Goal: Information Seeking & Learning: Learn about a topic

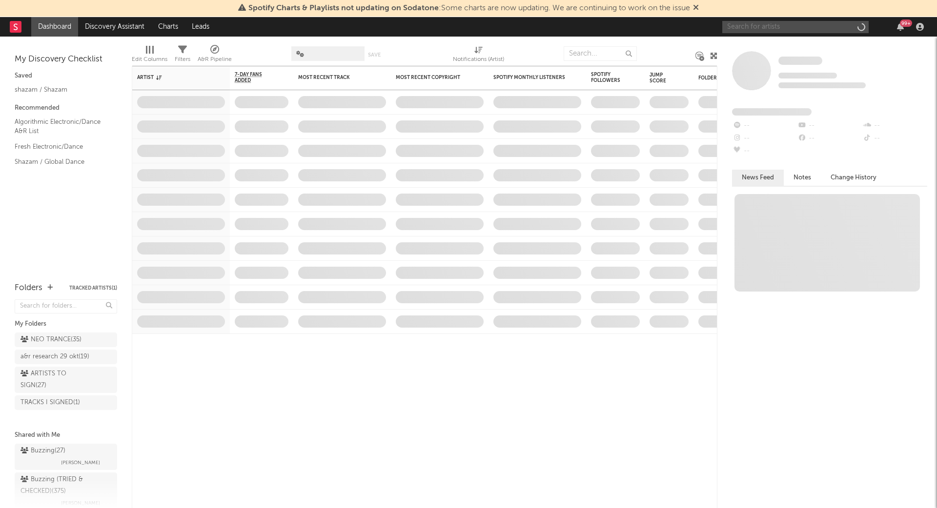
click at [774, 30] on input "text" at bounding box center [795, 27] width 146 height 12
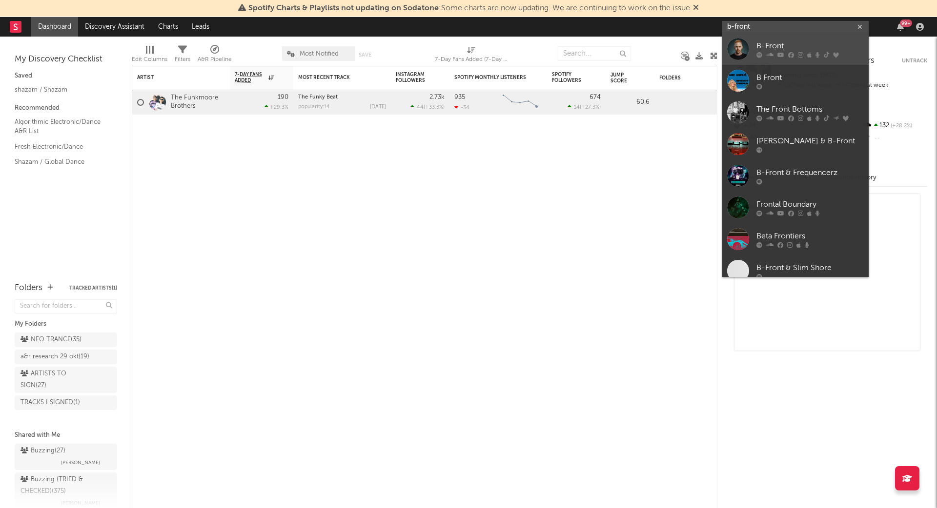
type input "b-front"
click at [788, 44] on div "B-Front" at bounding box center [809, 46] width 107 height 12
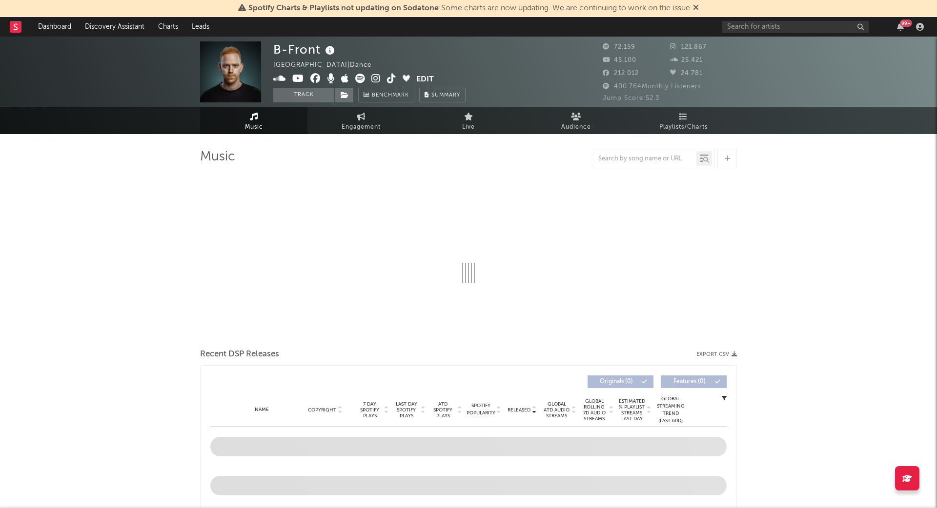
select select "6m"
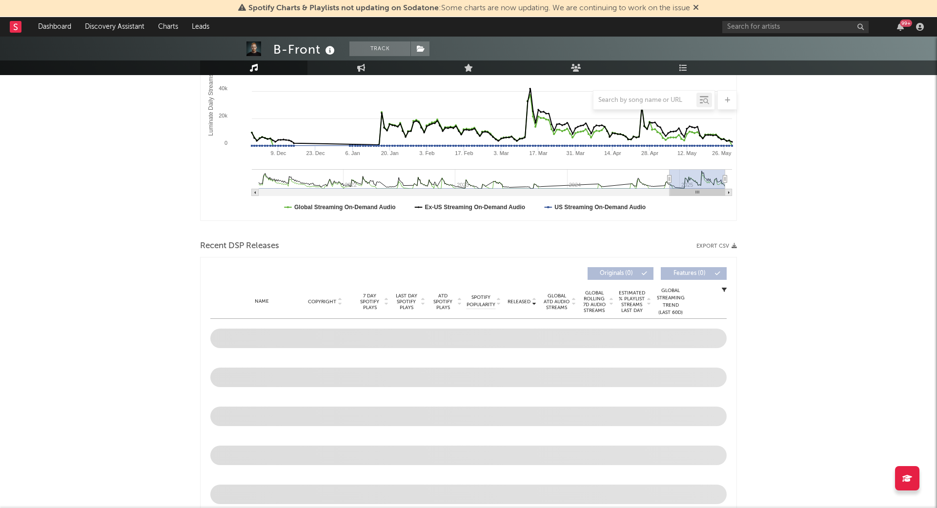
scroll to position [186, 0]
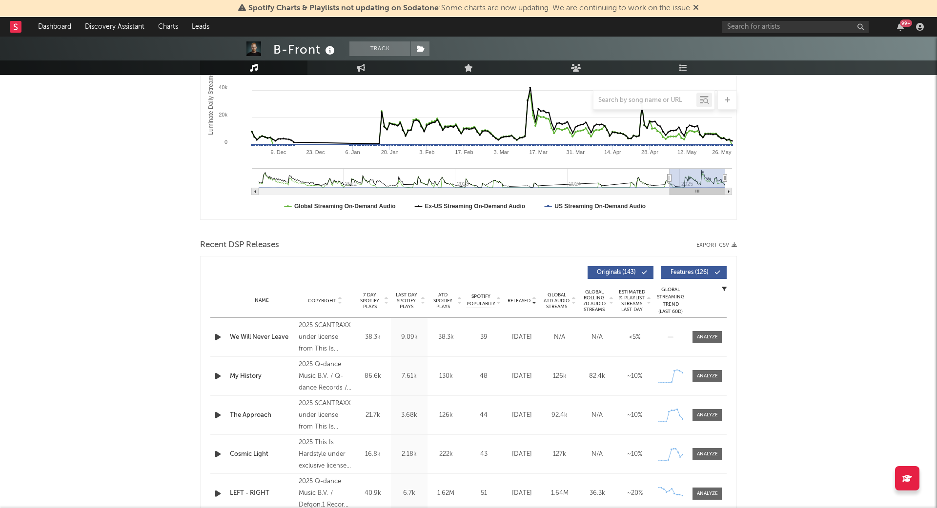
click at [519, 298] on span "Released" at bounding box center [518, 301] width 23 height 6
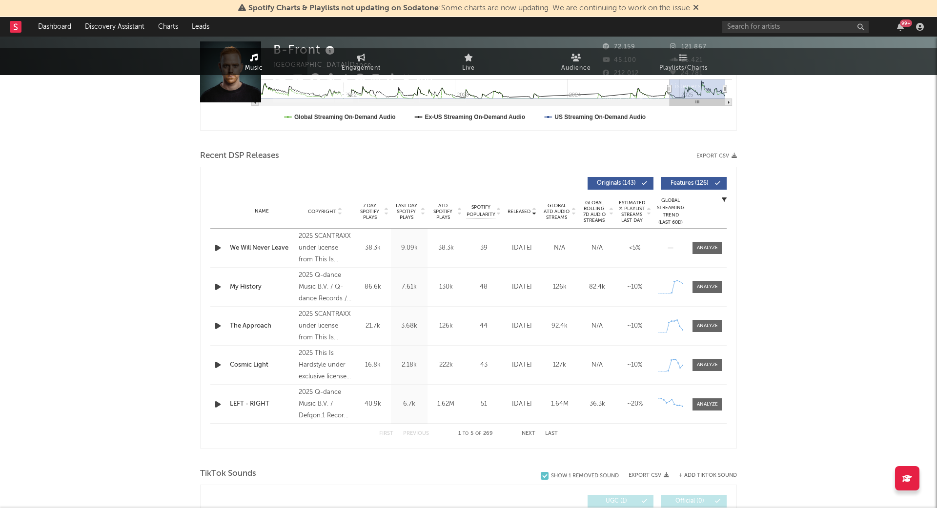
scroll to position [0, 0]
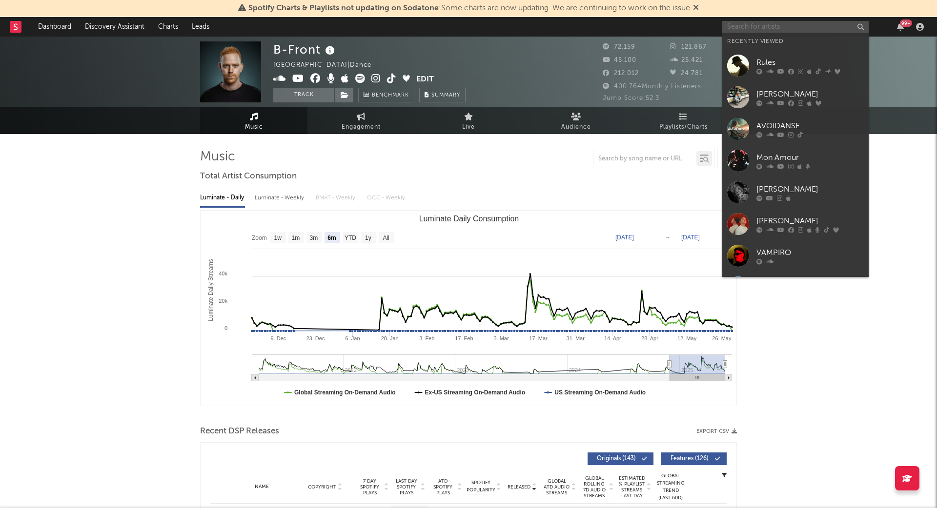
click at [779, 21] on input "text" at bounding box center [795, 27] width 146 height 12
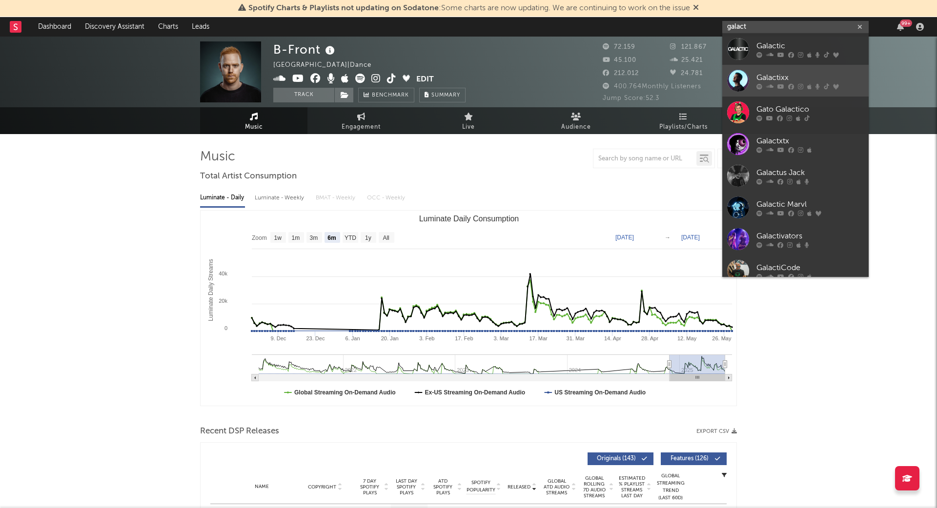
type input "galact"
click at [797, 75] on div "Galactixx" at bounding box center [809, 78] width 107 height 12
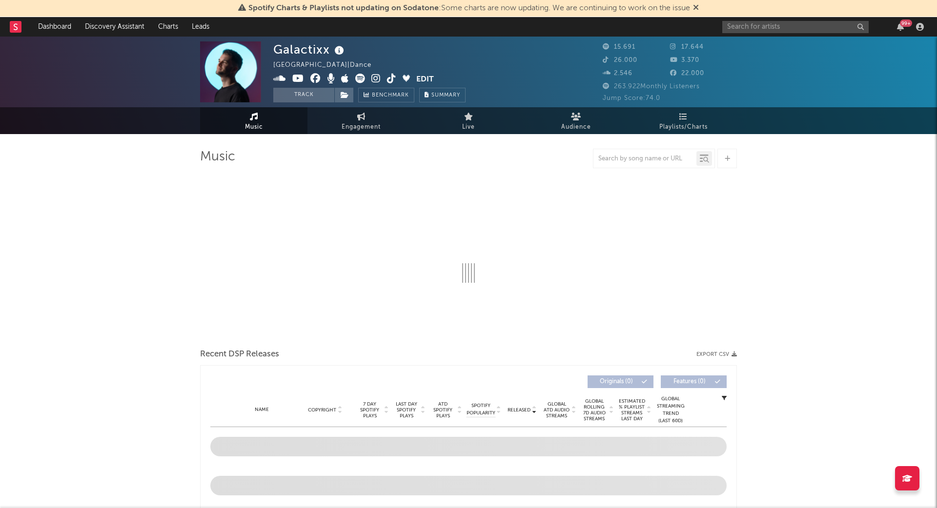
select select "6m"
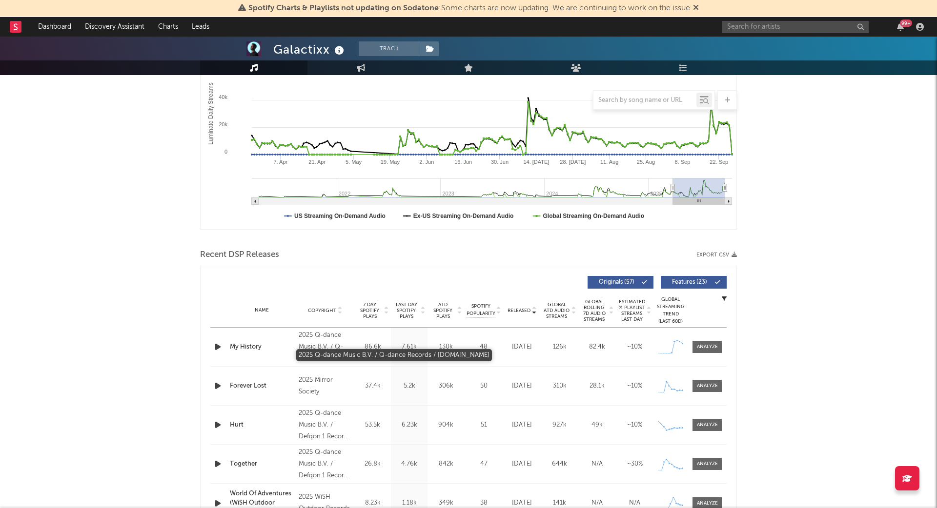
scroll to position [179, 0]
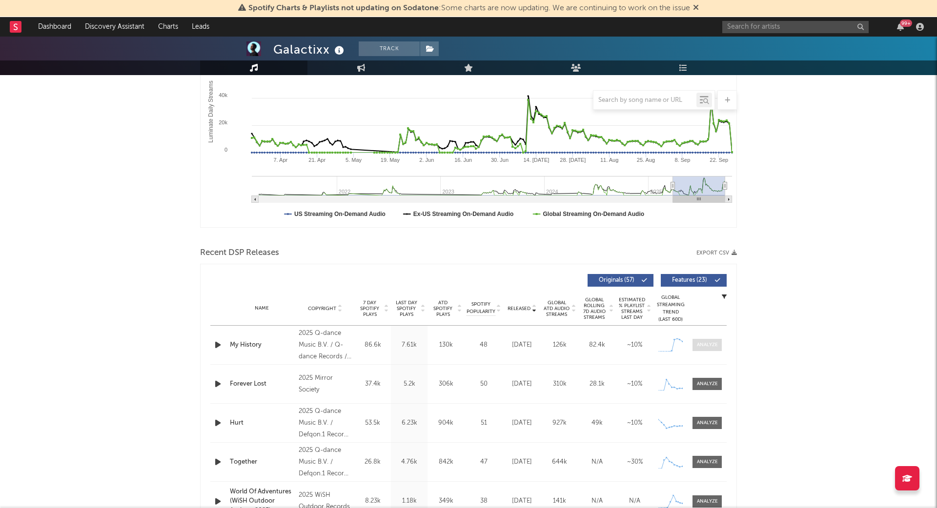
click at [704, 341] on div at bounding box center [707, 344] width 21 height 7
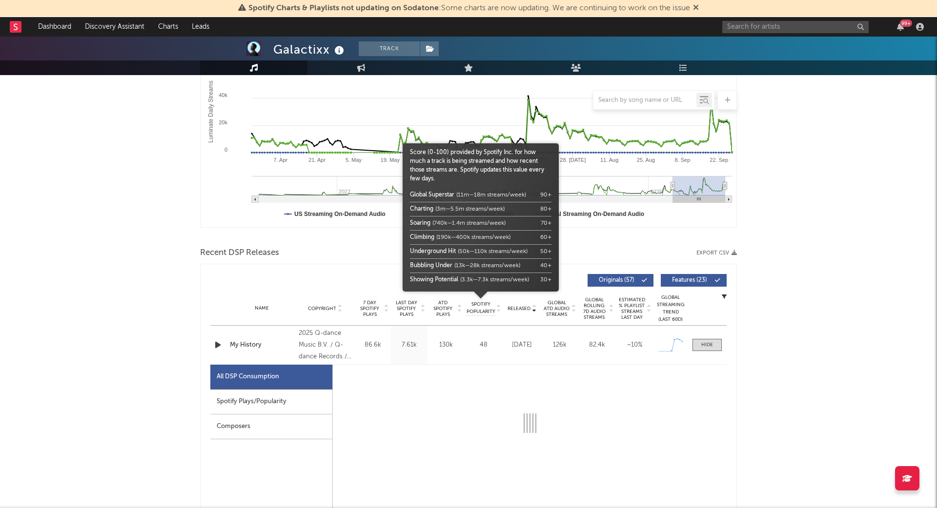
select select "1w"
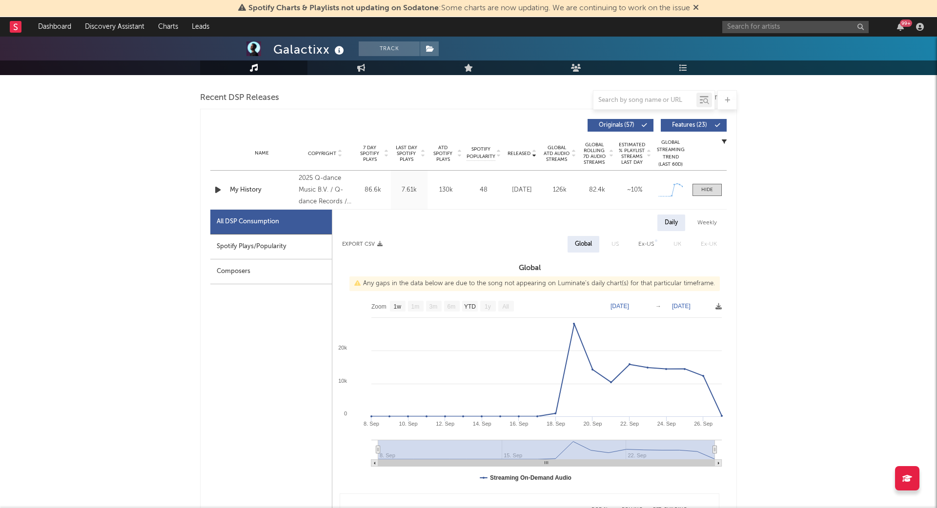
scroll to position [333, 0]
click at [236, 246] on div "Spotify Plays/Popularity" at bounding box center [270, 247] width 121 height 25
select select "1w"
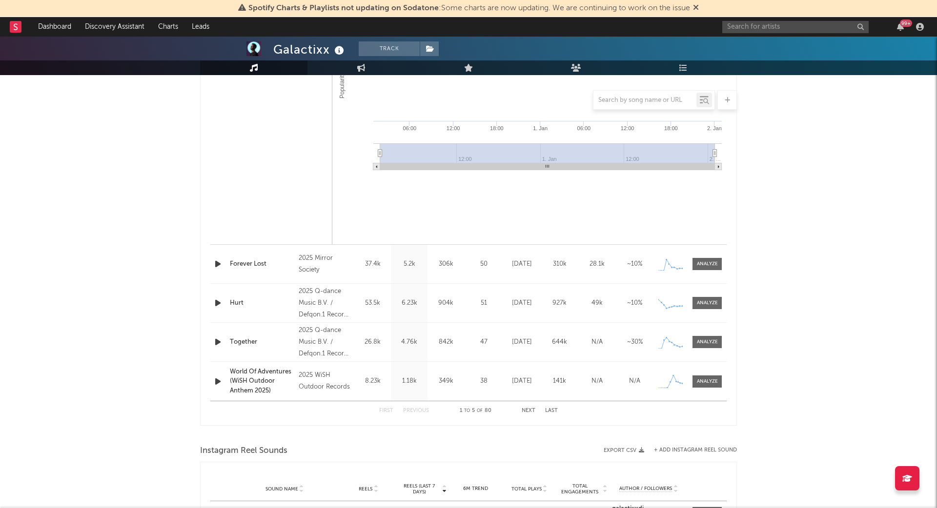
scroll to position [709, 0]
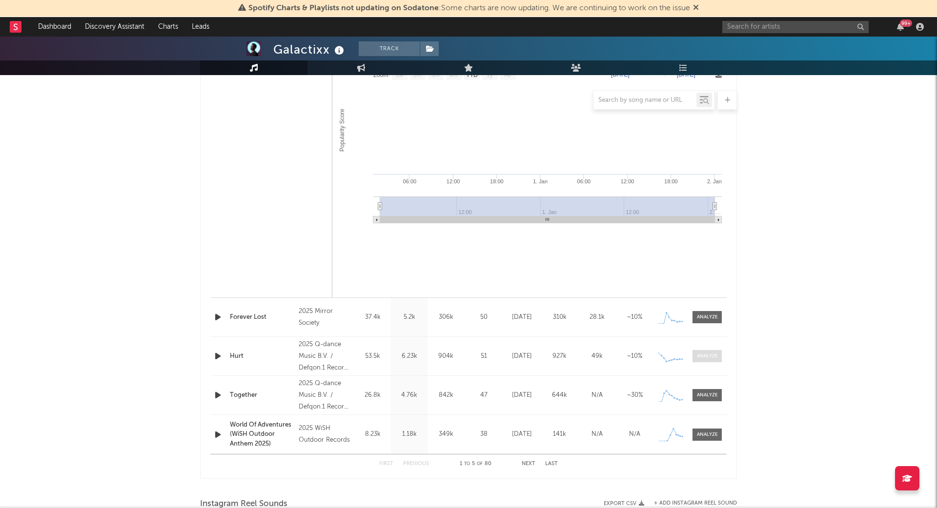
click at [711, 353] on div at bounding box center [707, 356] width 21 height 7
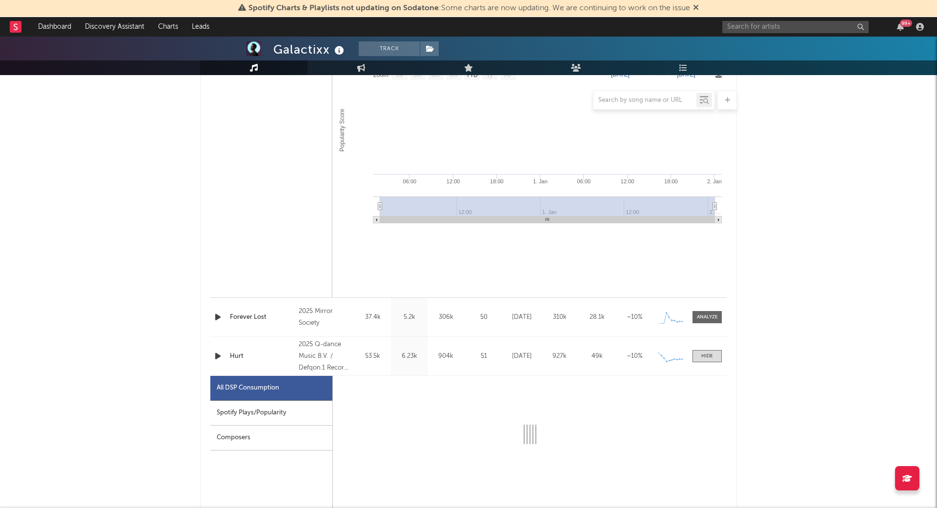
click at [276, 416] on div "Spotify Plays/Popularity" at bounding box center [271, 413] width 122 height 25
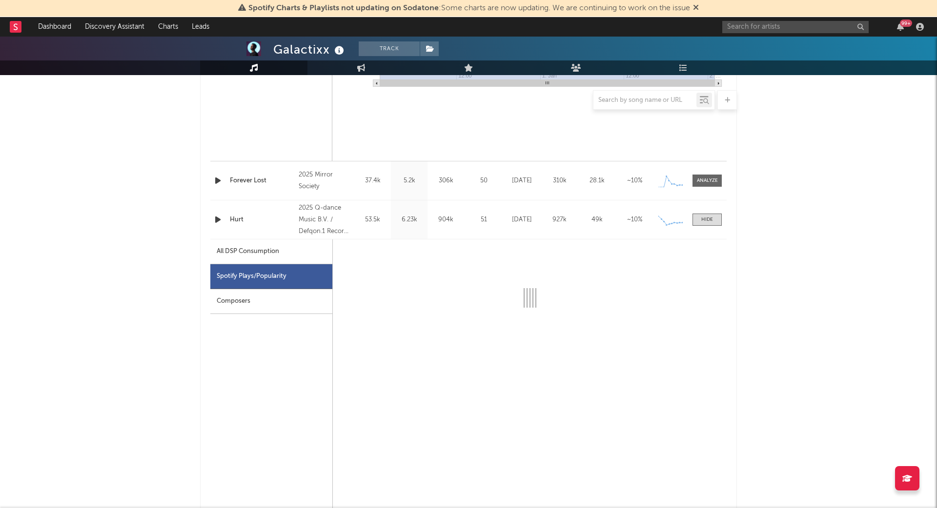
select select "1w"
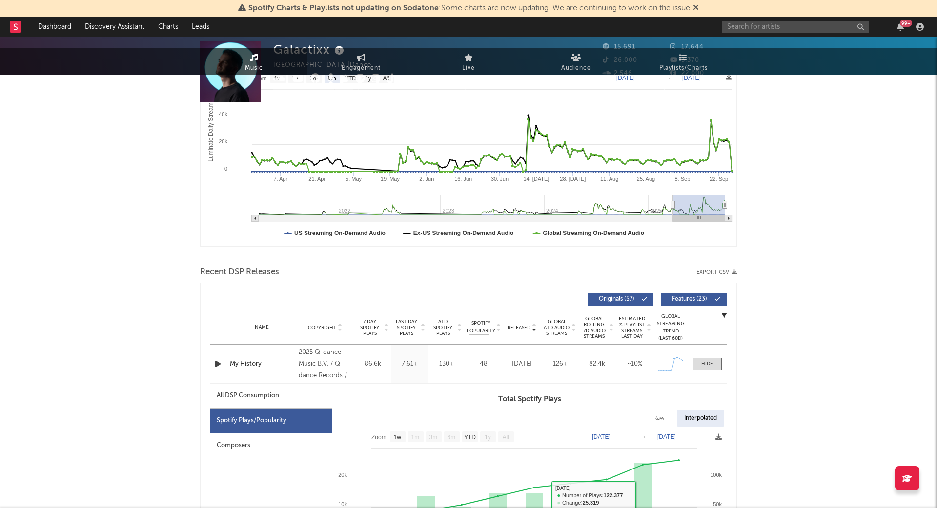
scroll to position [0, 0]
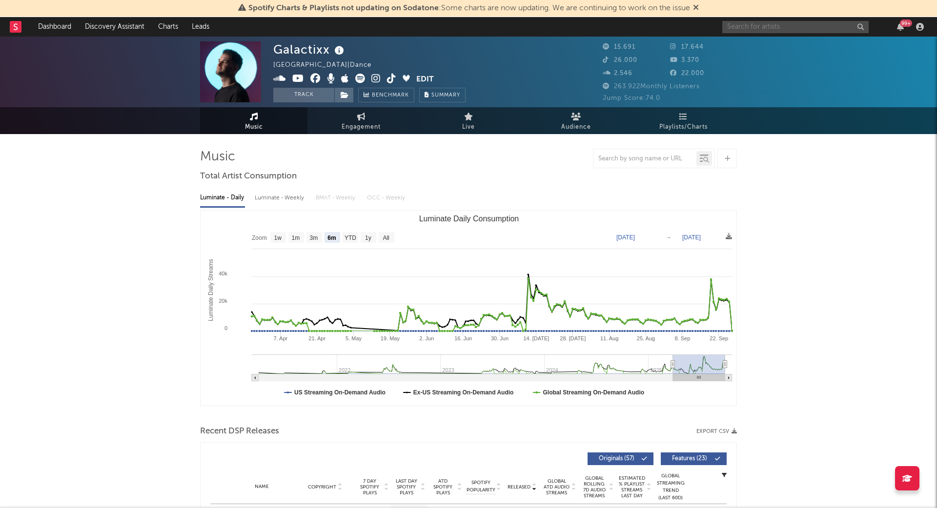
click at [760, 24] on input "text" at bounding box center [795, 27] width 146 height 12
type input "d-block s-te"
click at [790, 34] on div "d-block s-te 99 +" at bounding box center [824, 27] width 205 height 20
click at [796, 24] on input "d-block s-te" at bounding box center [795, 27] width 146 height 12
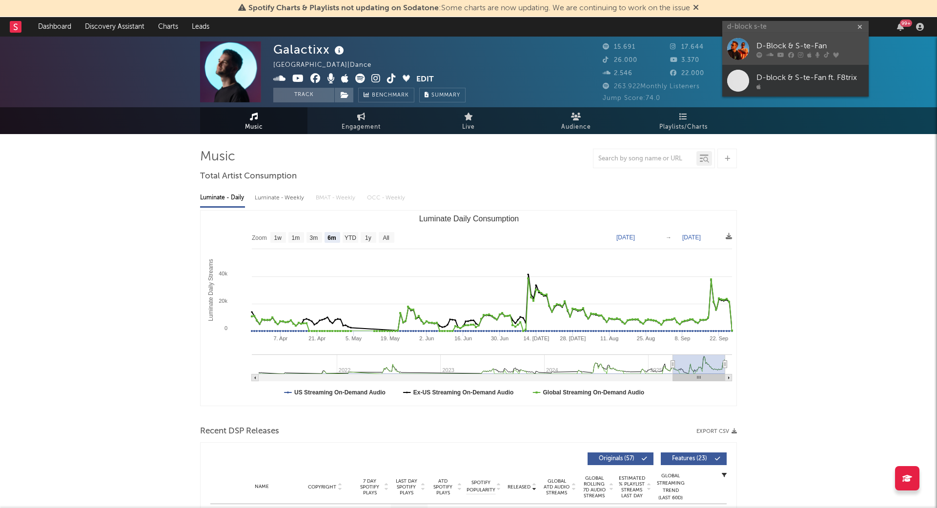
click at [796, 39] on link "D-Block & S-te-Fan" at bounding box center [795, 49] width 146 height 32
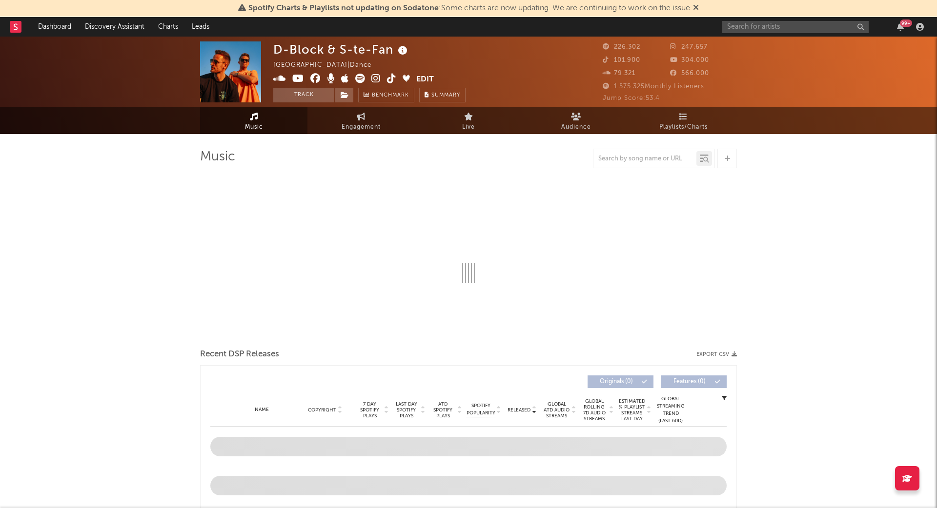
select select "6m"
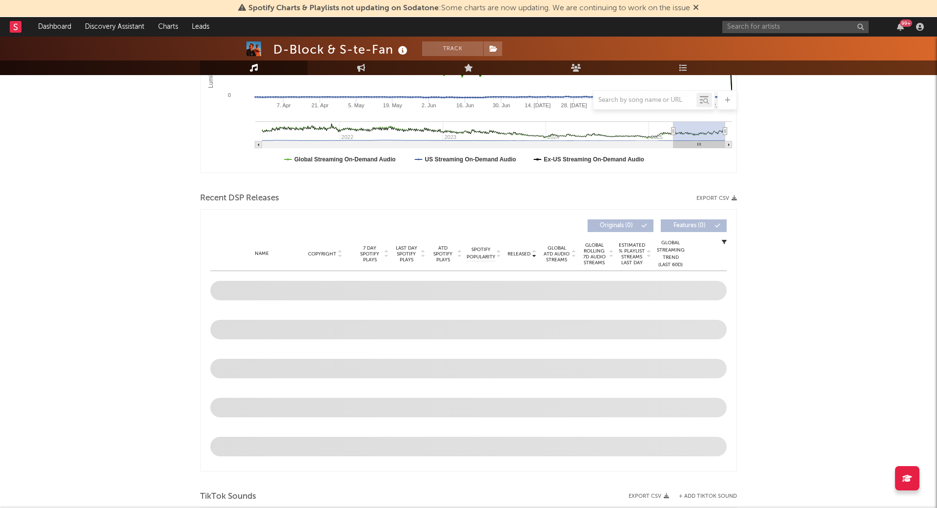
scroll to position [237, 0]
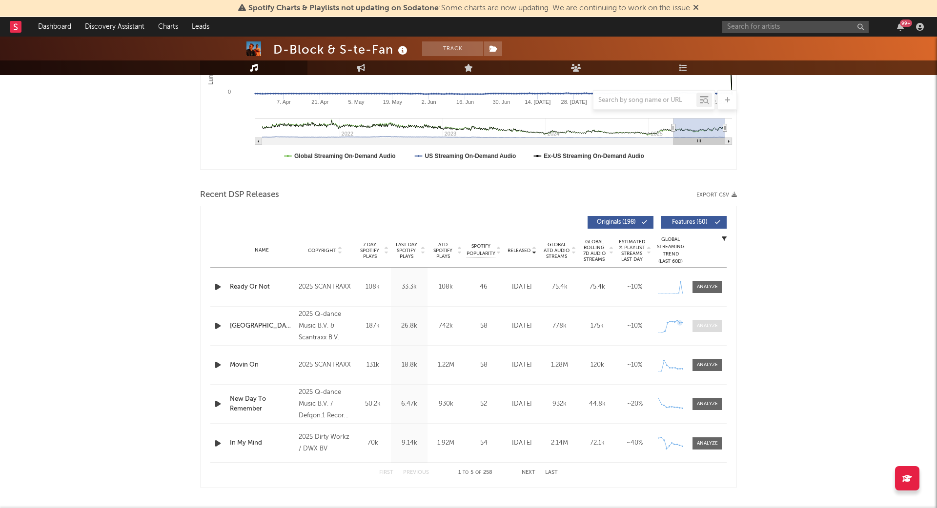
click at [703, 325] on div at bounding box center [707, 325] width 21 height 7
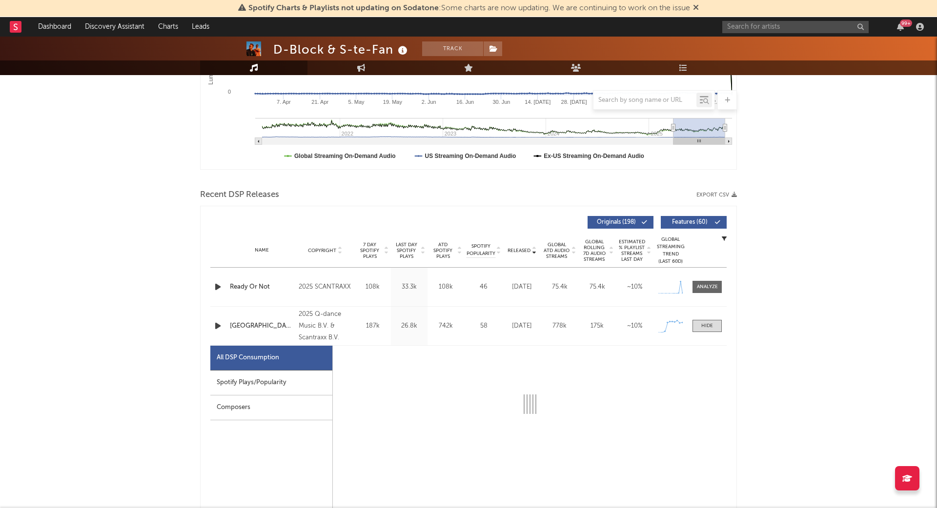
select select "1w"
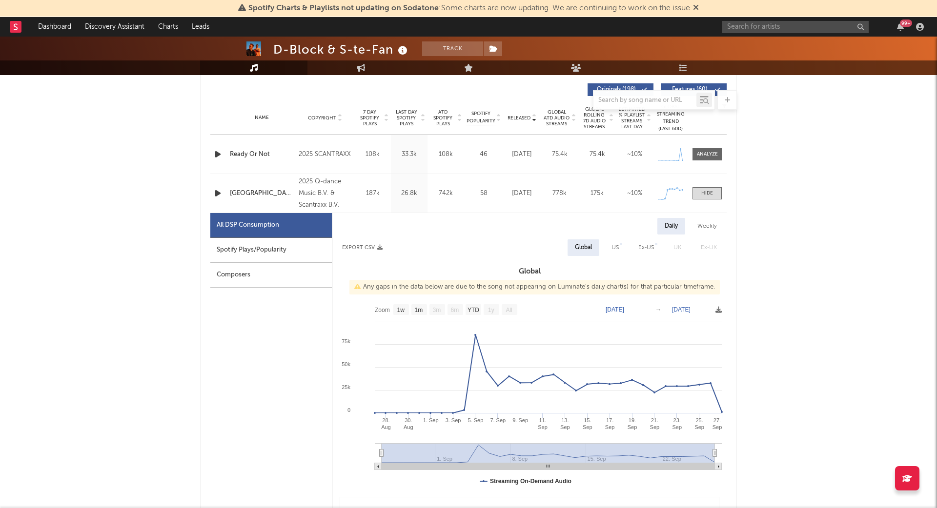
scroll to position [371, 0]
click at [261, 248] on div "Spotify Plays/Popularity" at bounding box center [270, 248] width 121 height 25
select select "1w"
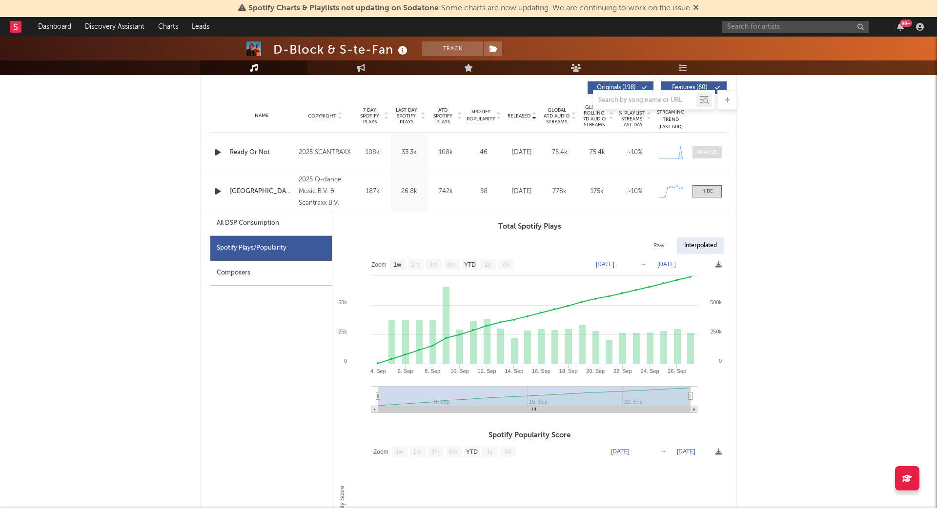
click at [703, 149] on div at bounding box center [707, 152] width 21 height 7
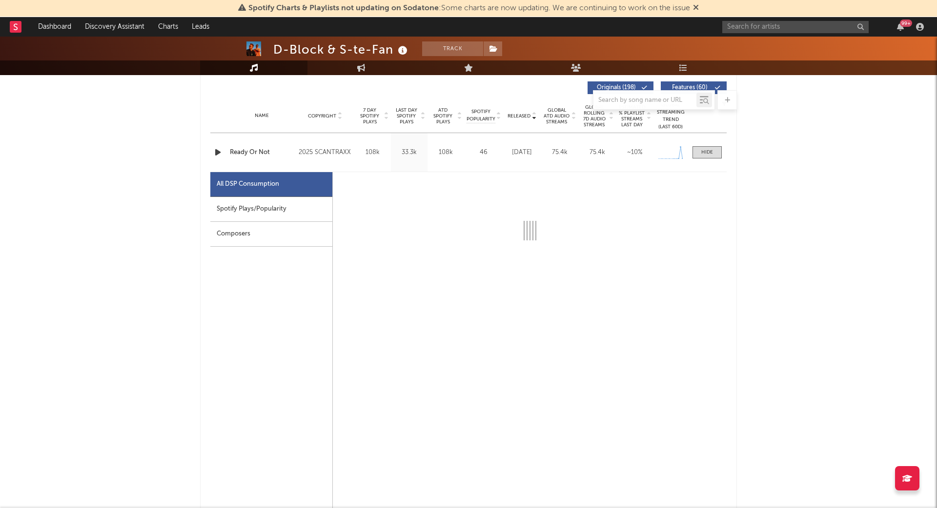
select select "1w"
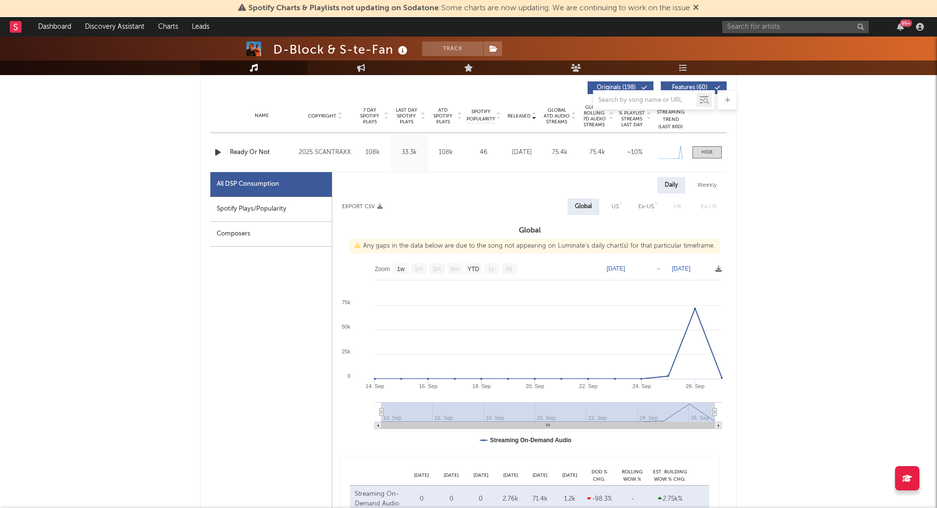
click at [251, 204] on div "Spotify Plays/Popularity" at bounding box center [270, 209] width 121 height 25
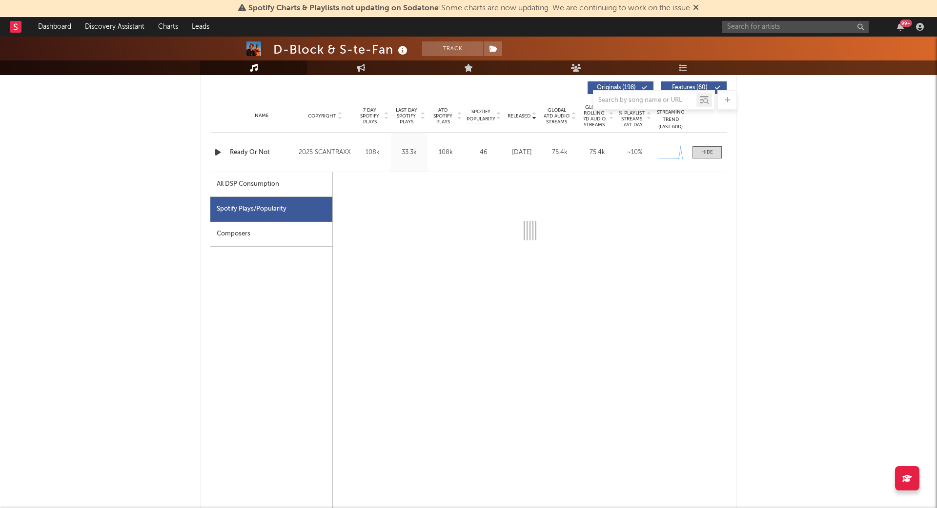
select select "1w"
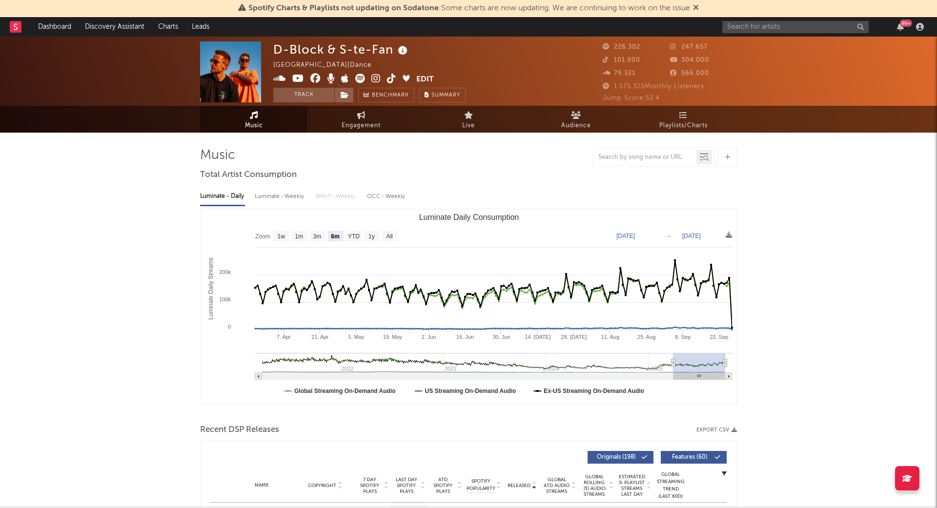
scroll to position [0, 0]
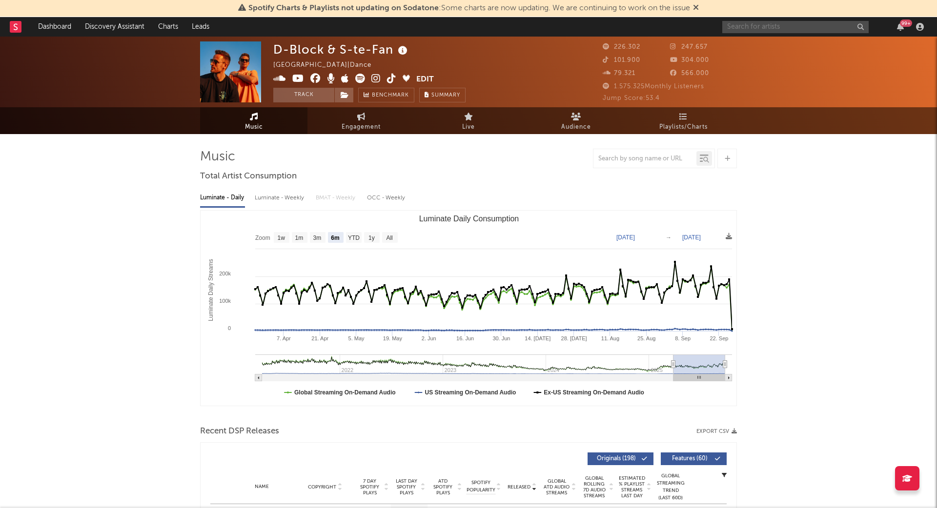
click at [755, 23] on input "text" at bounding box center [795, 27] width 146 height 12
type input "[PERSON_NAME]"
click at [788, 37] on div "D-Block & S-te-Fan [GEOGRAPHIC_DATA] | Dance Edit Track Benchmark Summary 226.3…" at bounding box center [468, 72] width 937 height 71
click at [796, 32] on input "[PERSON_NAME]" at bounding box center [795, 27] width 146 height 12
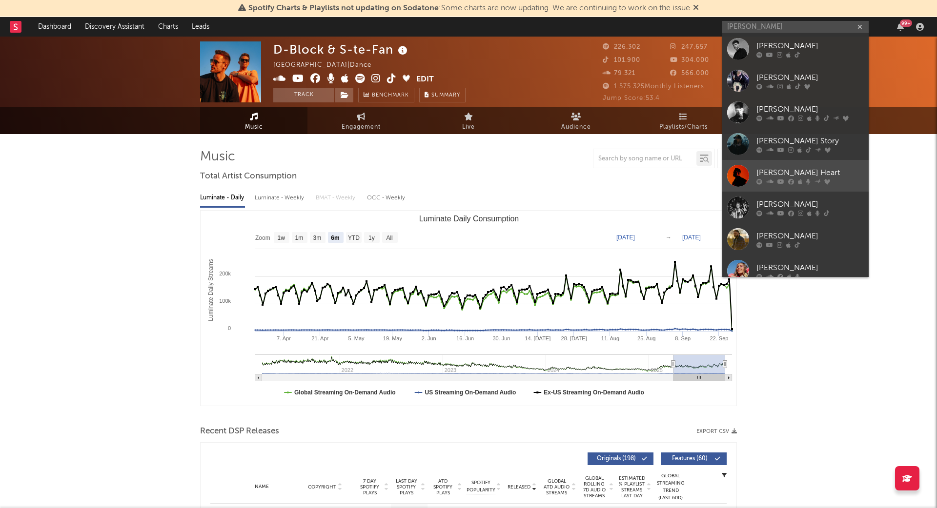
click at [795, 167] on div "[PERSON_NAME] Heart" at bounding box center [809, 173] width 107 height 12
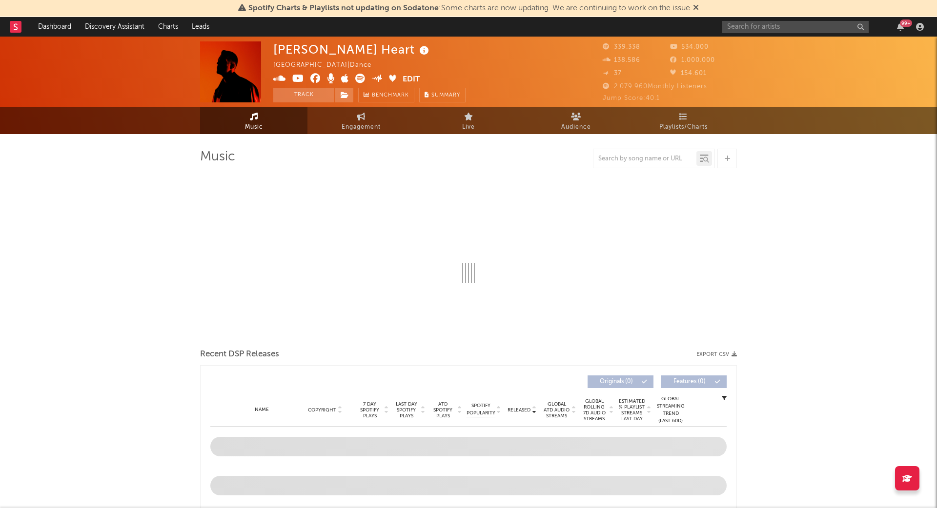
select select "6m"
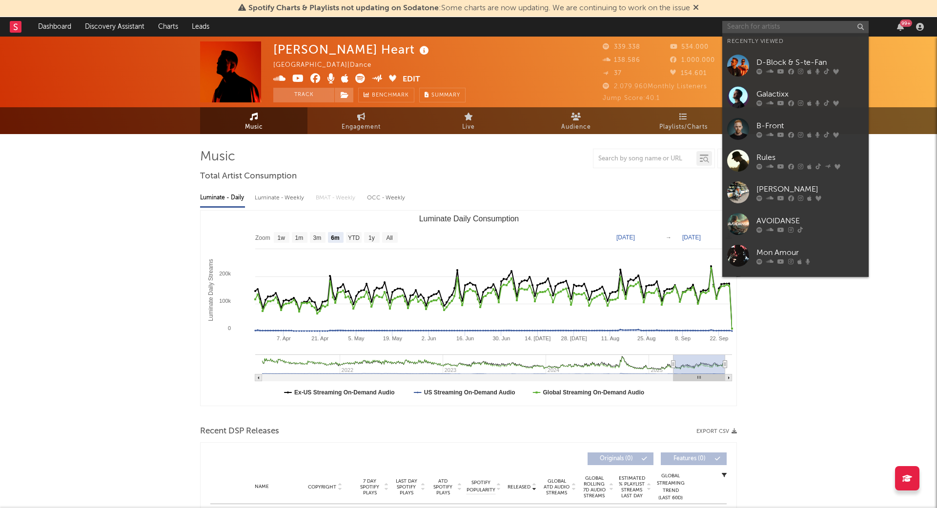
click at [767, 26] on input "text" at bounding box center [795, 27] width 146 height 12
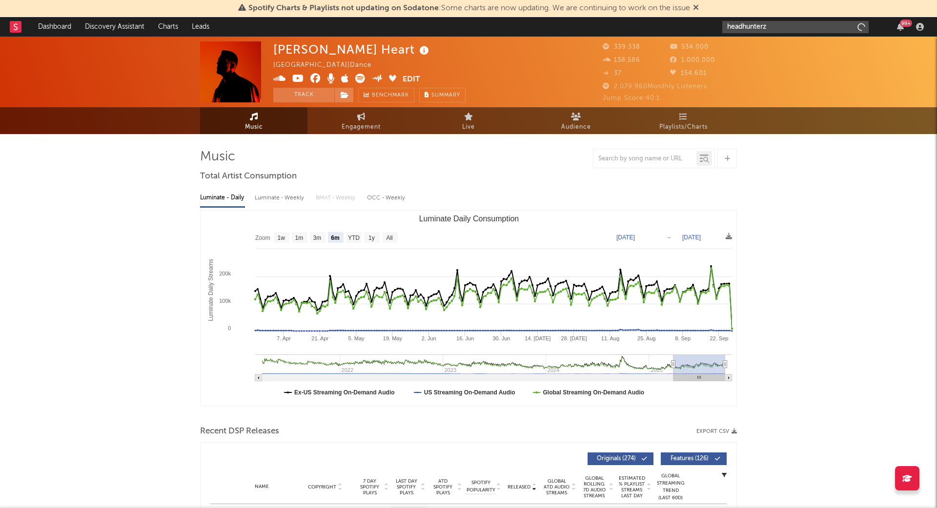
type input "headhunterz"
click at [786, 25] on input "headhunterz" at bounding box center [795, 27] width 146 height 12
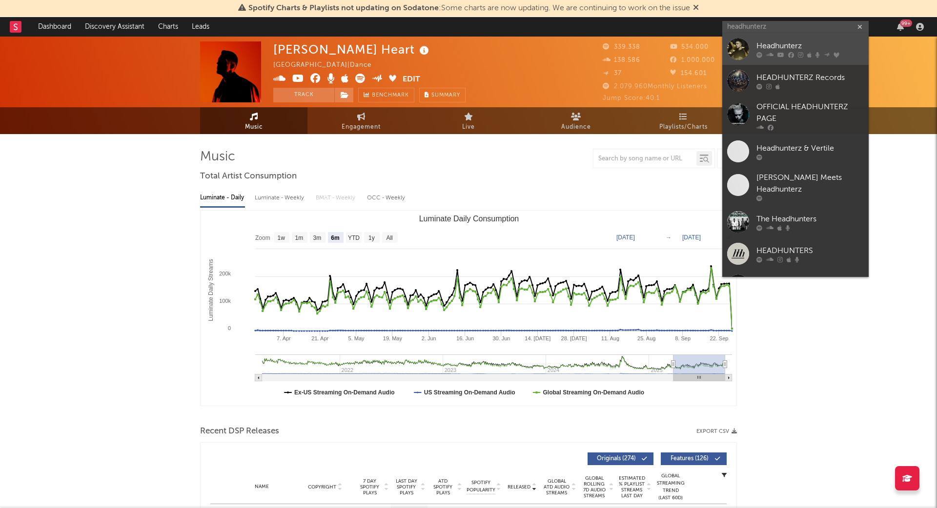
click at [780, 46] on div "Headhunterz" at bounding box center [809, 46] width 107 height 12
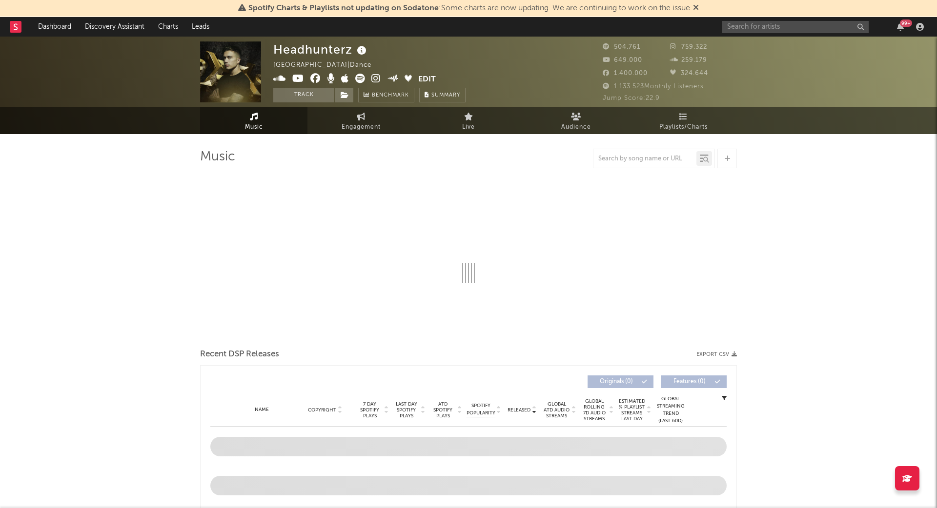
select select "6m"
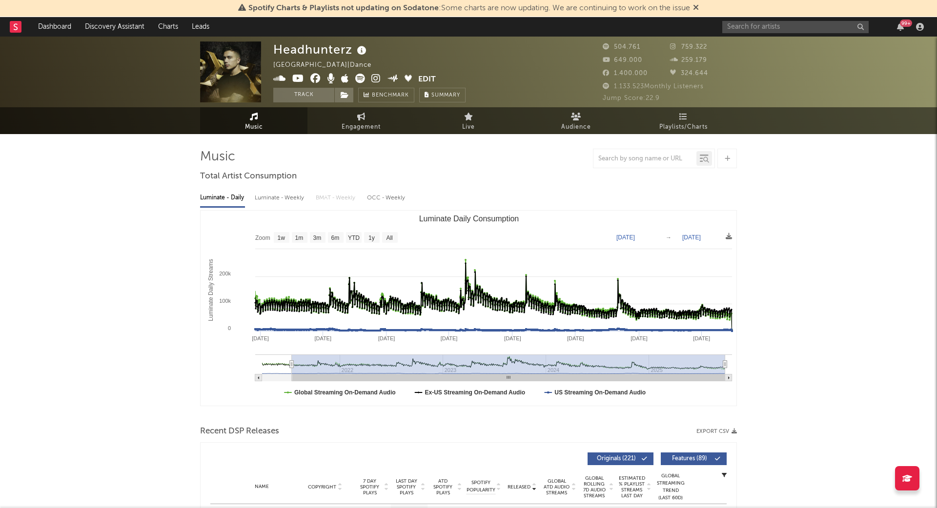
type input "[DATE]"
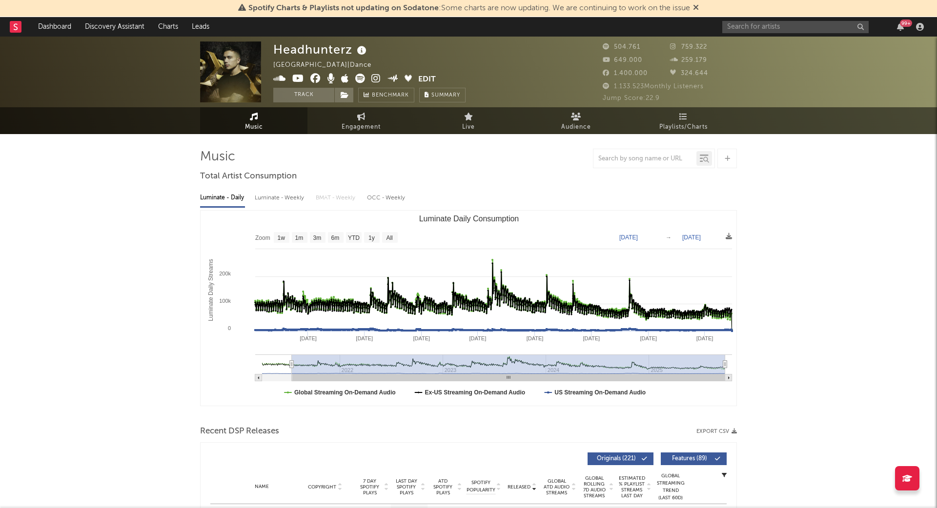
drag, startPoint x: 673, startPoint y: 362, endPoint x: 292, endPoint y: 351, distance: 381.6
click at [292, 351] on icon "Created with Highcharts 10.3.3 Luminate Daily Streams Luminate Daily Consumptio…" at bounding box center [468, 308] width 536 height 195
click at [754, 29] on input "text" at bounding box center [795, 27] width 146 height 12
type input "wildstylez"
click at [777, 29] on input "wildstylez" at bounding box center [795, 27] width 146 height 12
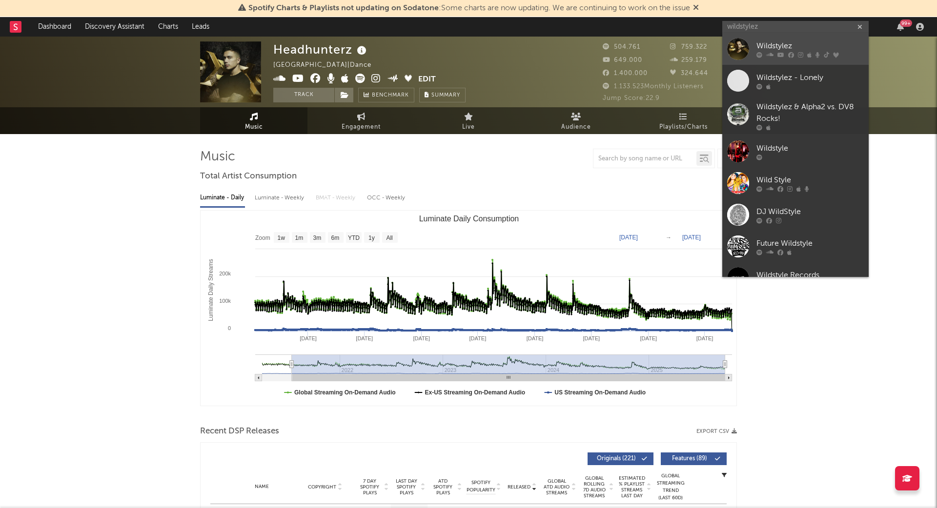
click at [775, 50] on div "Wildstylez" at bounding box center [809, 46] width 107 height 12
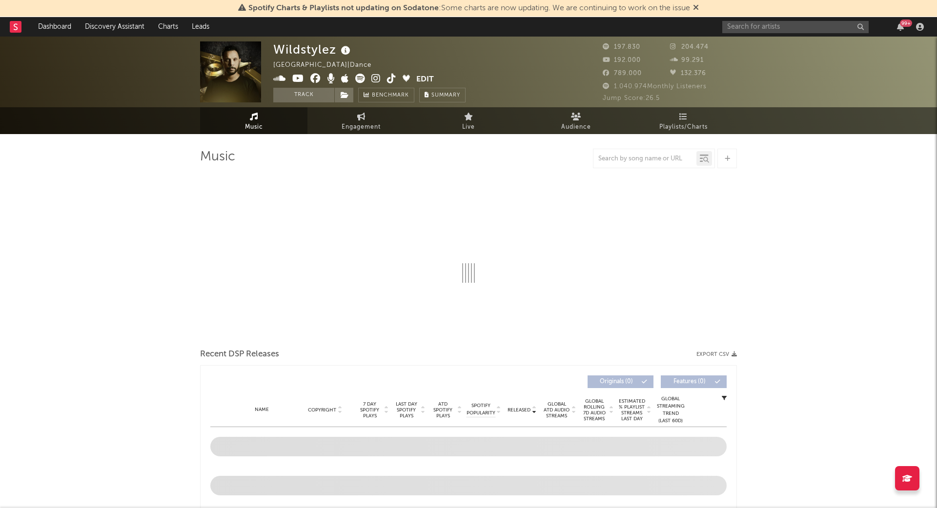
select select "6m"
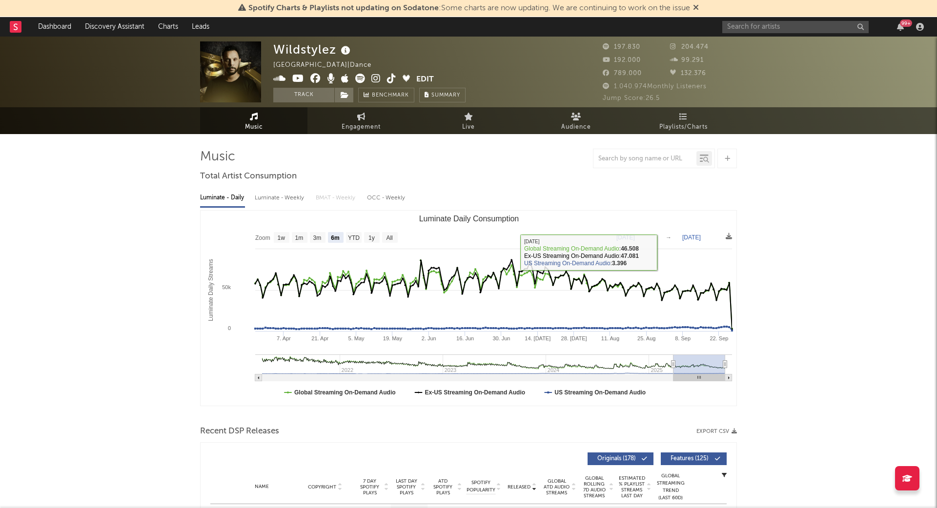
click at [770, 17] on div "99 +" at bounding box center [824, 27] width 205 height 20
click at [761, 27] on input "text" at bounding box center [795, 27] width 146 height 12
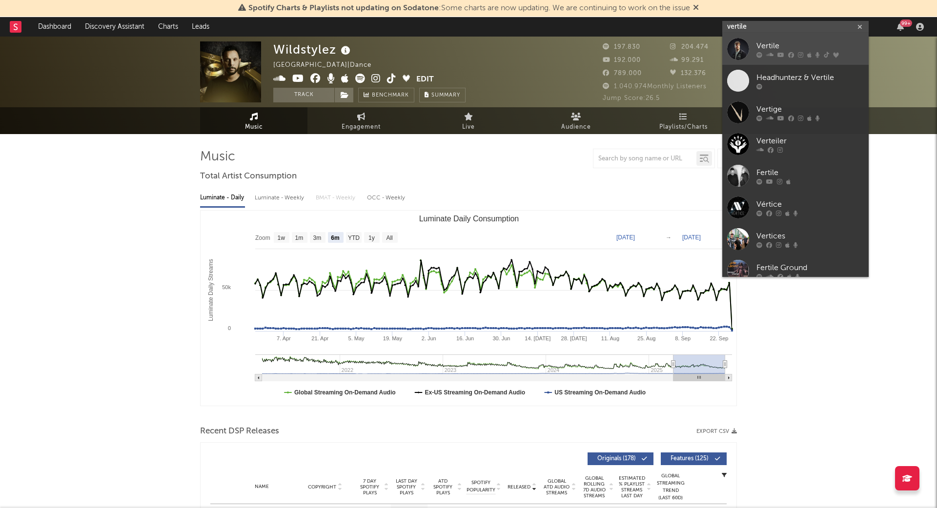
type input "vertile"
click at [769, 52] on icon at bounding box center [769, 55] width 7 height 6
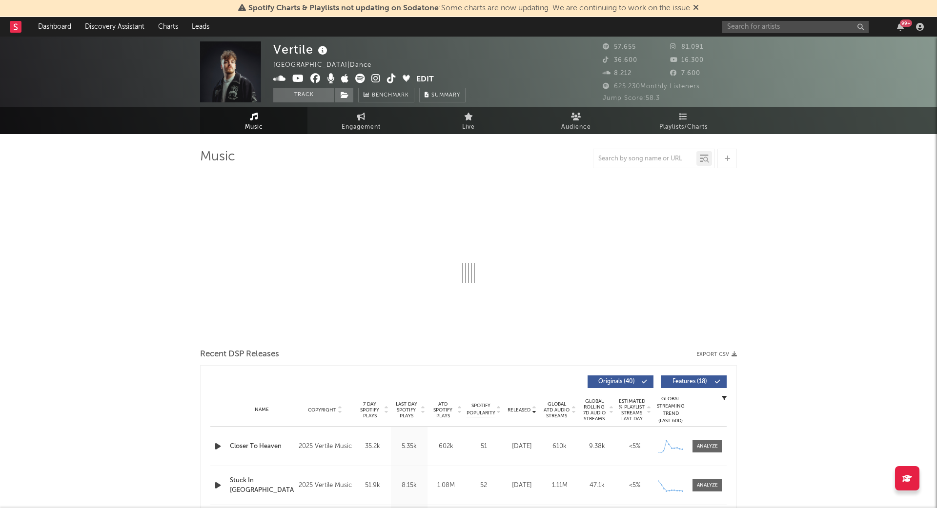
select select "6m"
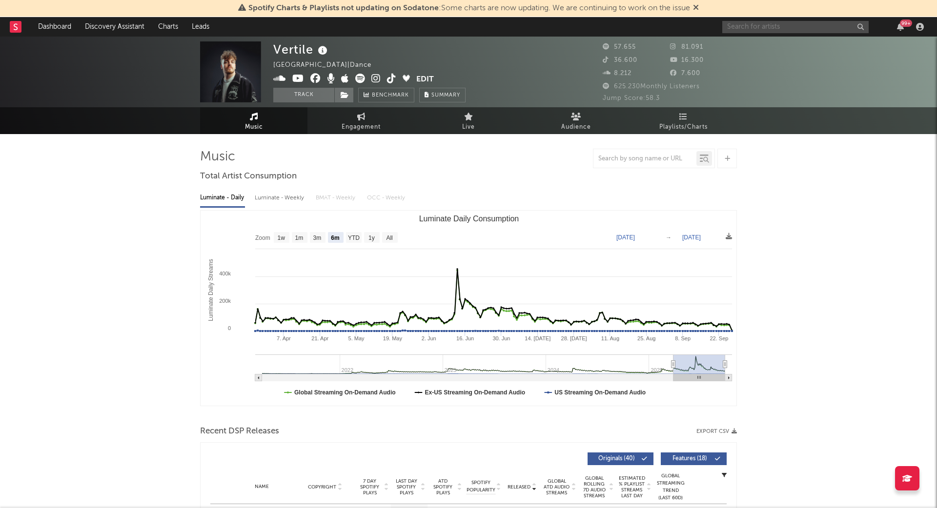
click at [763, 24] on input "text" at bounding box center [795, 27] width 146 height 12
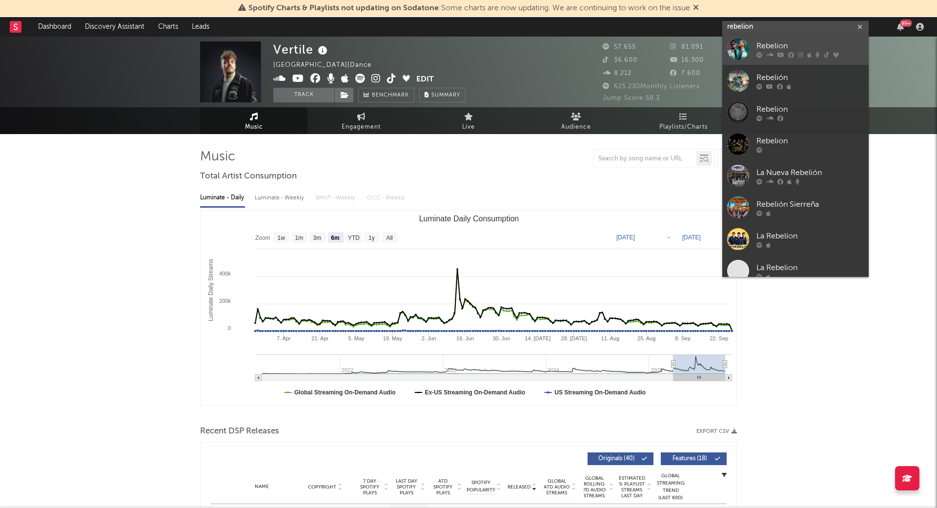
type input "rebelion"
click at [791, 40] on link "Rebelion" at bounding box center [795, 49] width 146 height 32
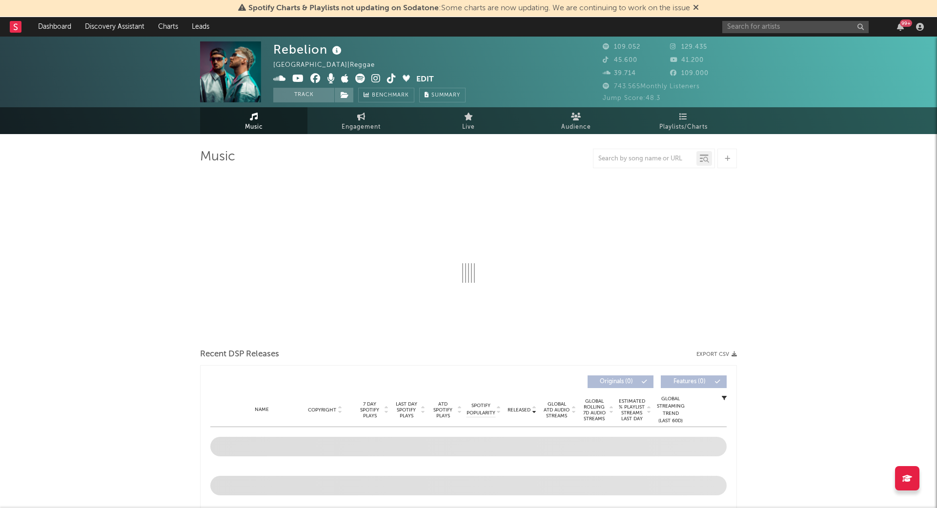
select select "6m"
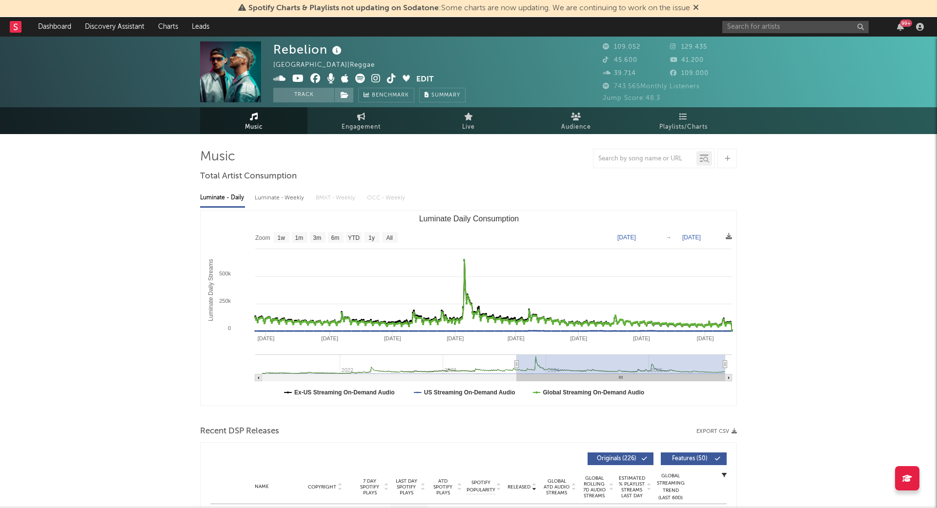
type input "[DATE]"
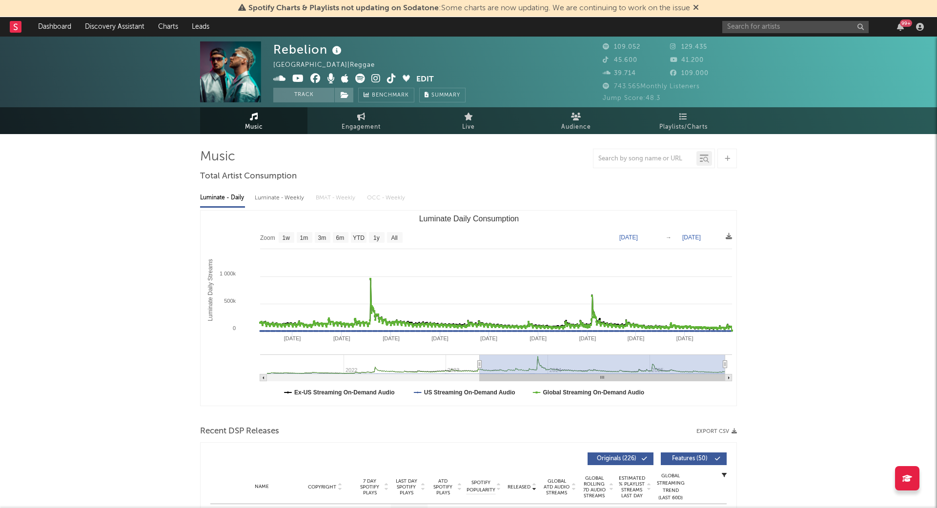
drag, startPoint x: 671, startPoint y: 363, endPoint x: 480, endPoint y: 370, distance: 191.8
click at [480, 370] on g "Luminate Daily Consumption" at bounding box center [496, 368] width 472 height 27
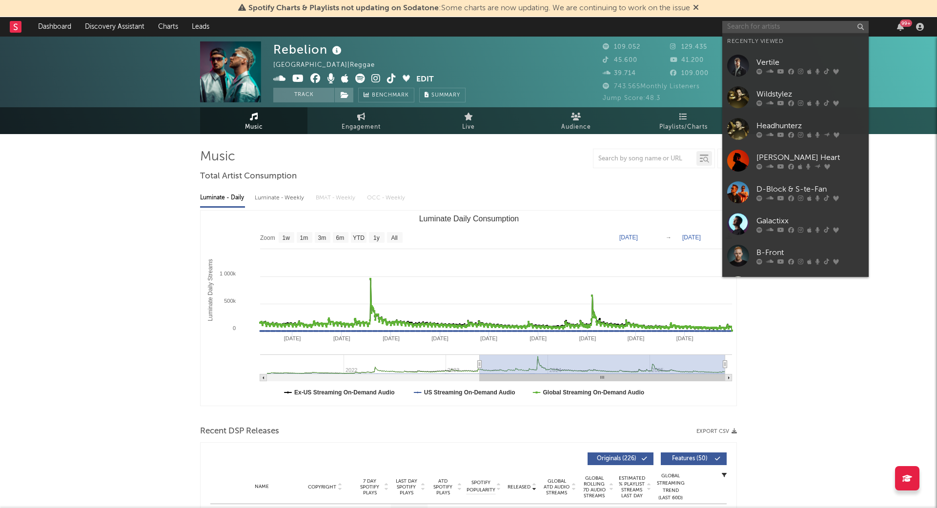
click at [805, 24] on input "text" at bounding box center [795, 27] width 146 height 12
click at [741, 25] on input "text" at bounding box center [795, 27] width 146 height 12
click at [789, 250] on div "B-Front" at bounding box center [809, 253] width 107 height 12
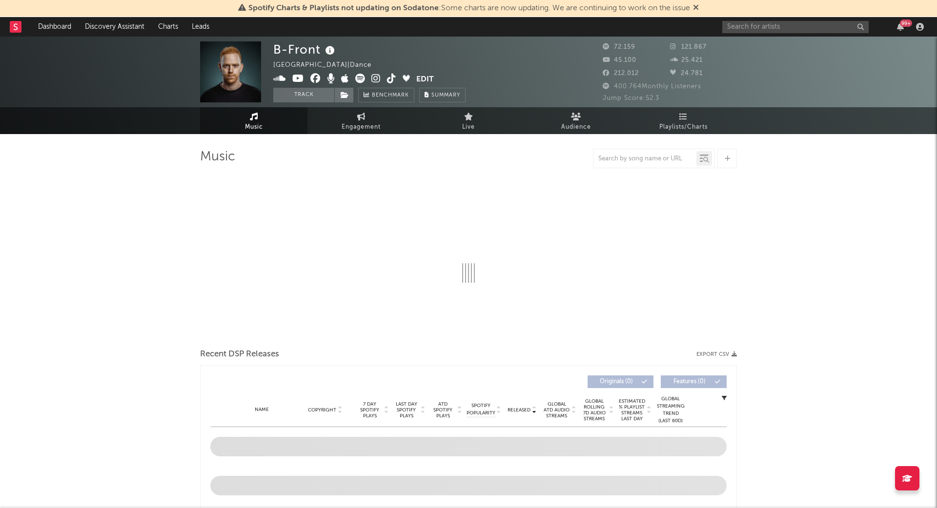
select select "6m"
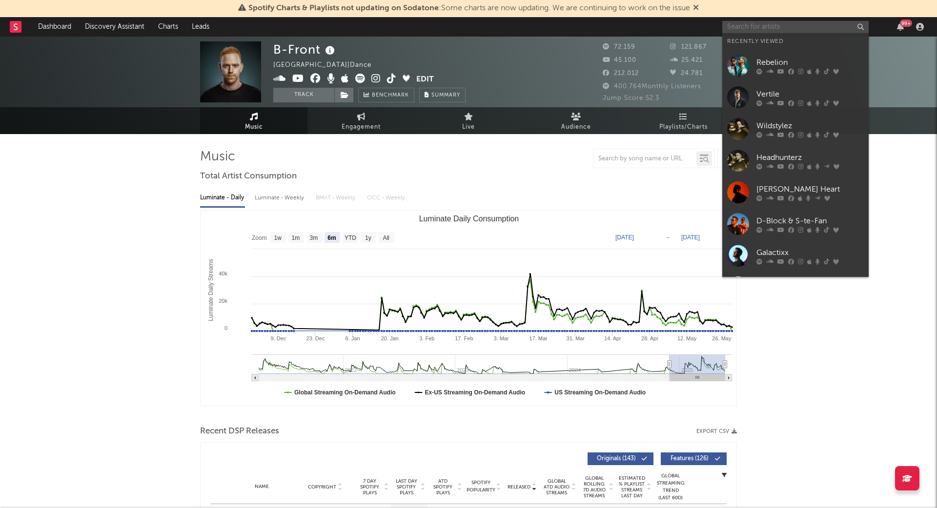
click at [766, 25] on input "text" at bounding box center [795, 27] width 146 height 12
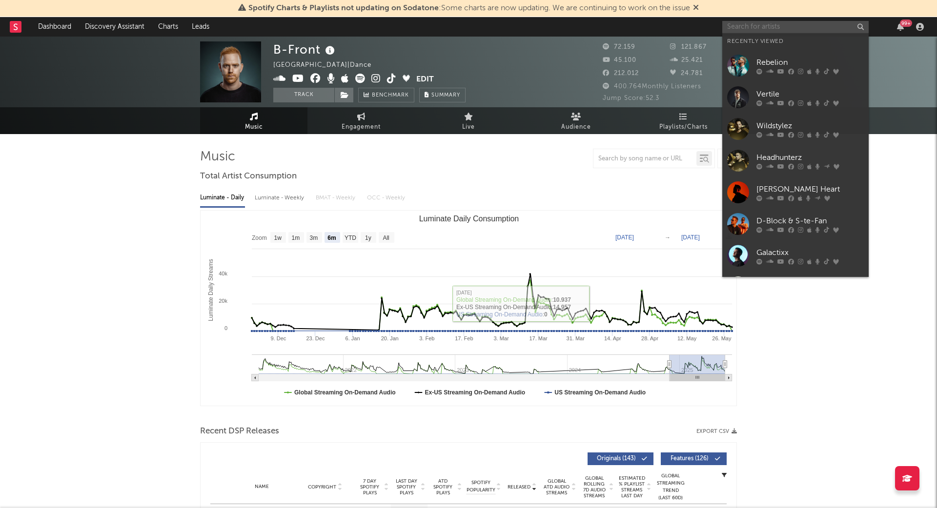
click at [800, 25] on input "text" at bounding box center [795, 27] width 146 height 12
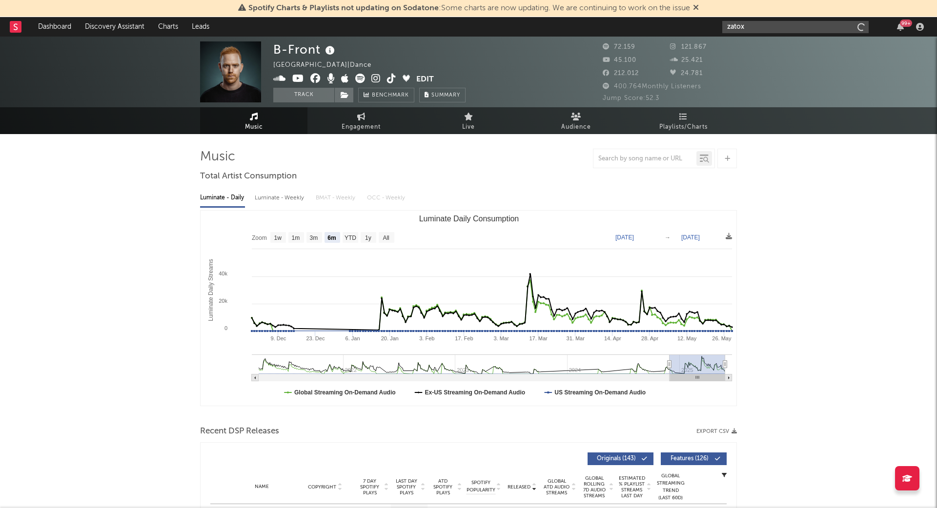
type input "zatox"
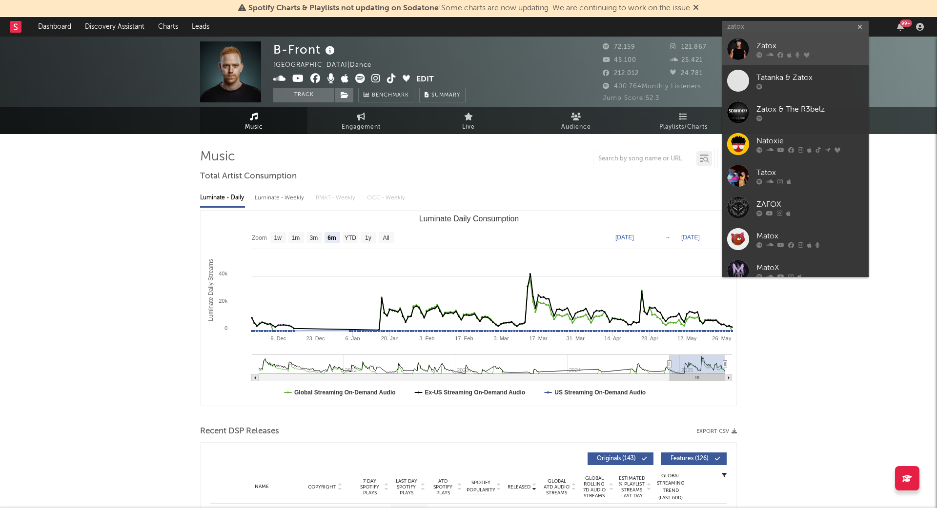
click at [783, 53] on div at bounding box center [809, 55] width 107 height 6
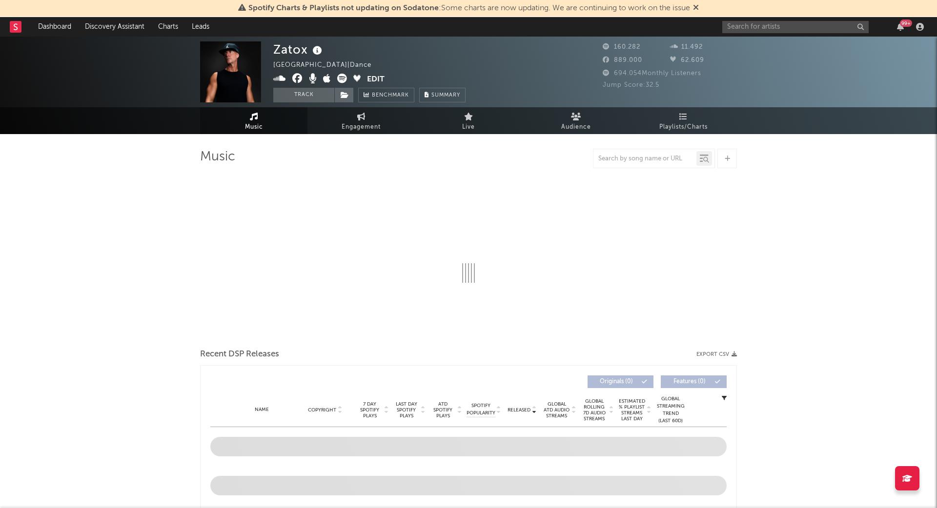
select select "6m"
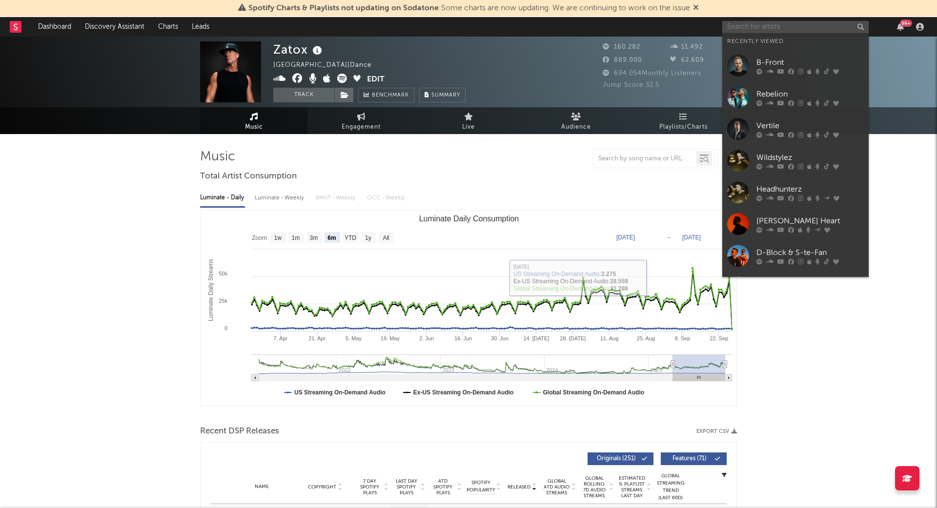
click at [772, 27] on input "text" at bounding box center [795, 27] width 146 height 12
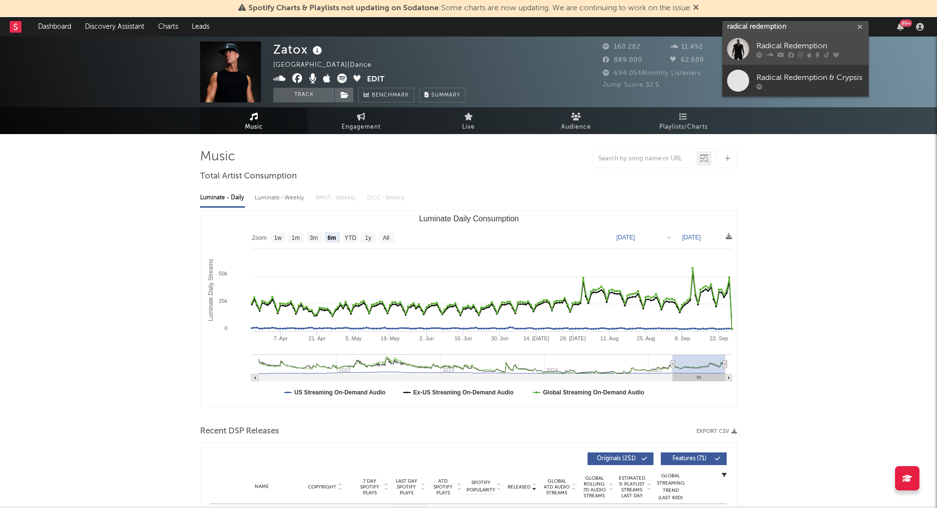
type input "radical redemption"
click at [811, 42] on div "Radical Redemption" at bounding box center [809, 46] width 107 height 12
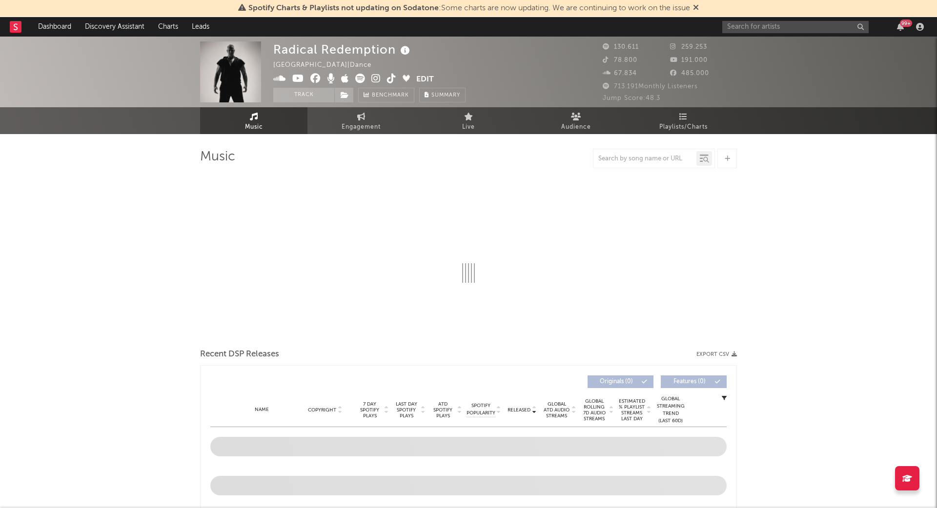
select select "6m"
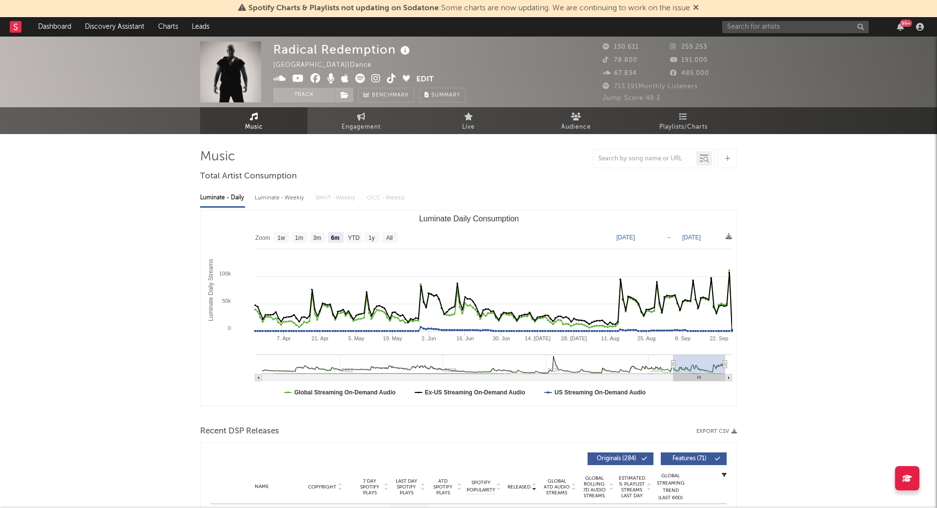
click at [760, 18] on div "99 +" at bounding box center [824, 27] width 205 height 20
click at [751, 28] on input "text" at bounding box center [795, 27] width 146 height 12
drag, startPoint x: 751, startPoint y: 28, endPoint x: 845, endPoint y: 96, distance: 116.4
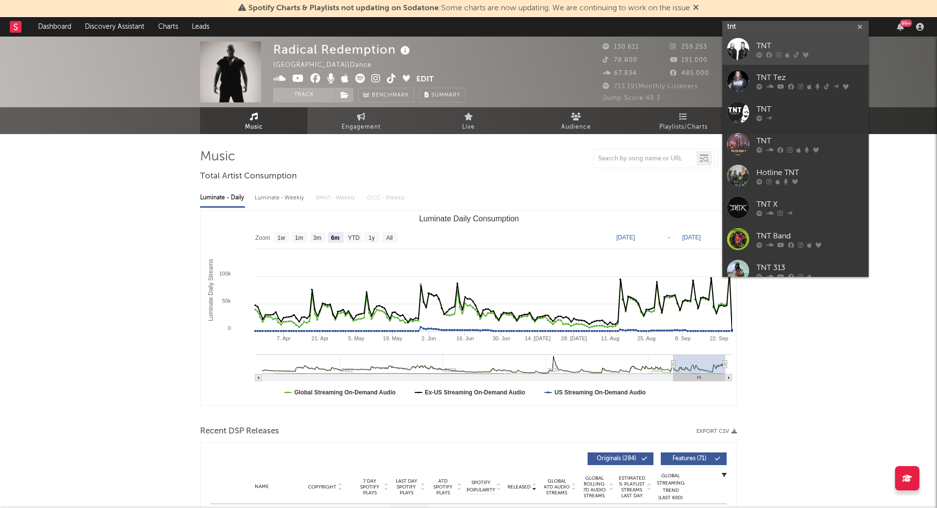
type input "tnt"
click at [775, 48] on div "TNT" at bounding box center [809, 46] width 107 height 12
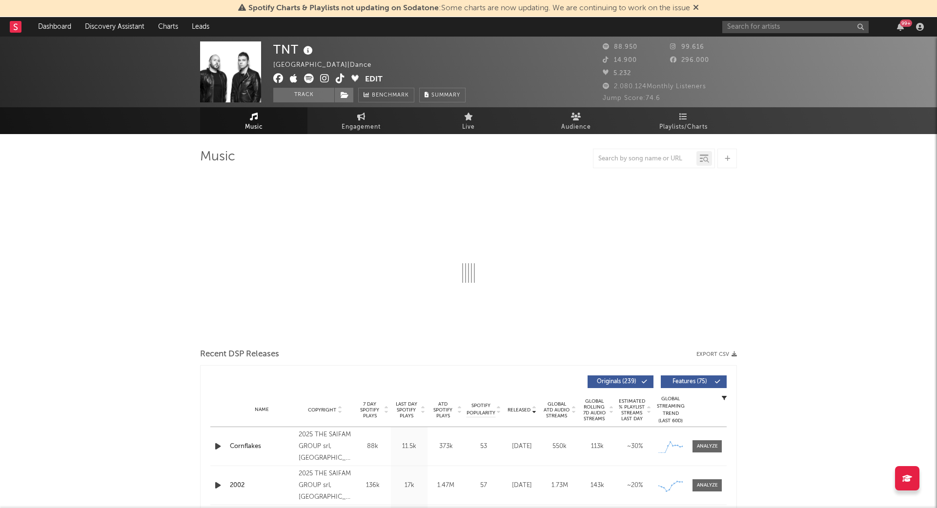
select select "6m"
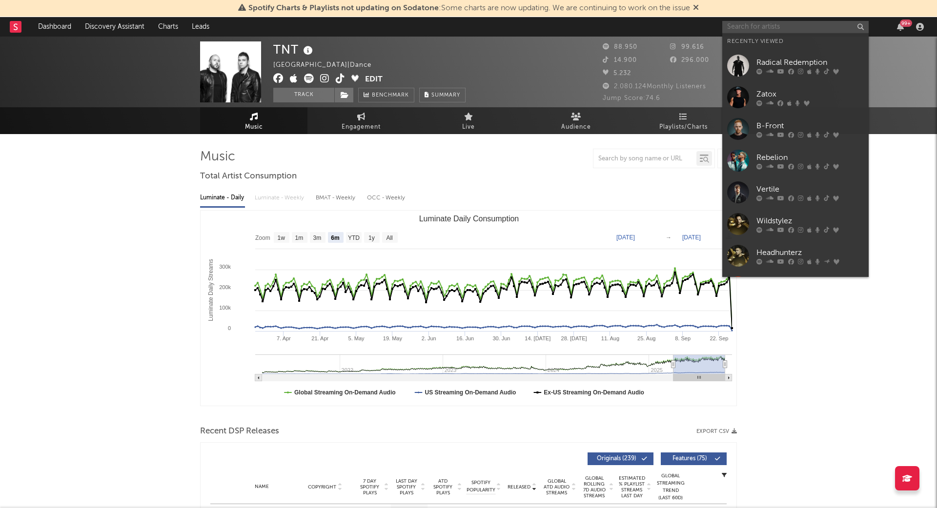
click at [747, 27] on input "text" at bounding box center [795, 27] width 146 height 12
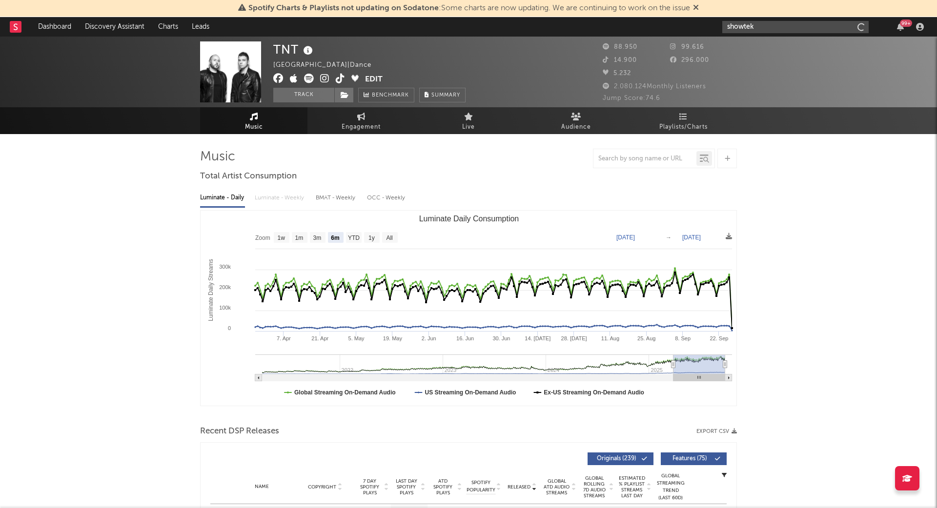
type input "showtek"
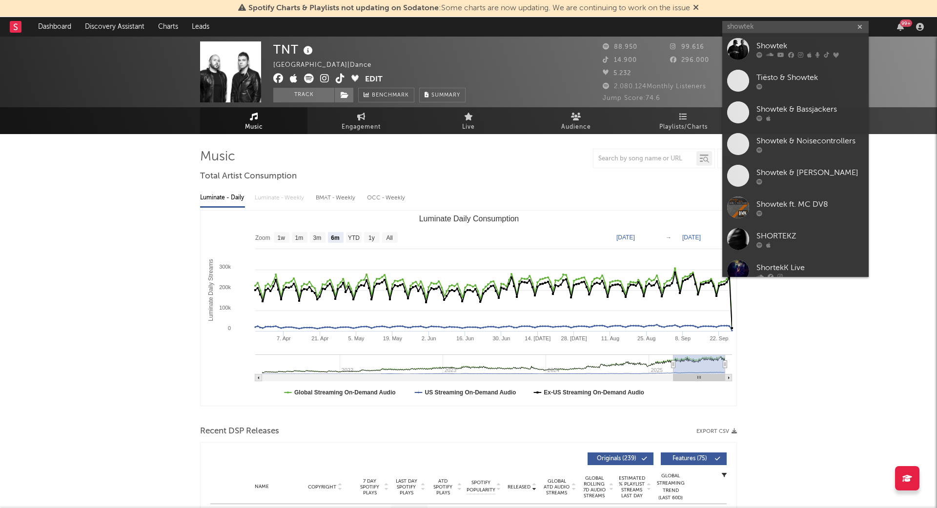
click at [774, 48] on div "Showtek" at bounding box center [809, 46] width 107 height 12
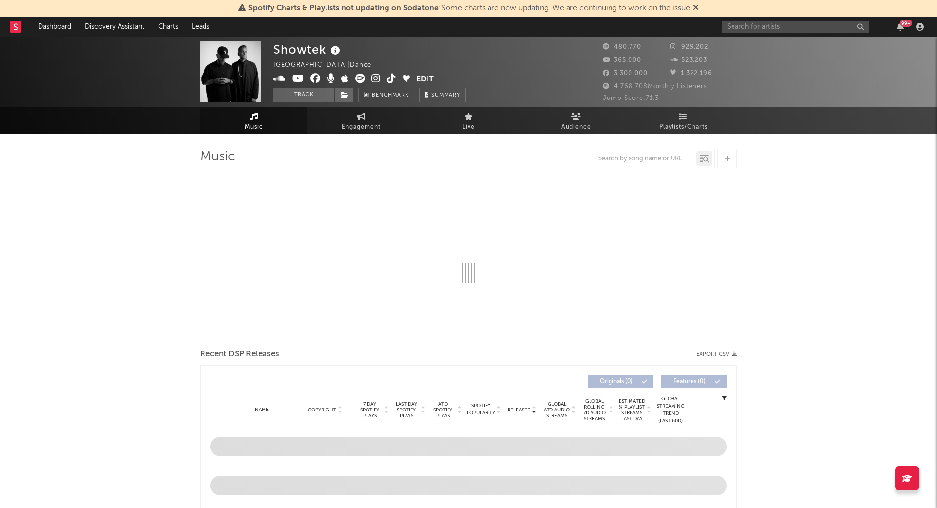
select select "6m"
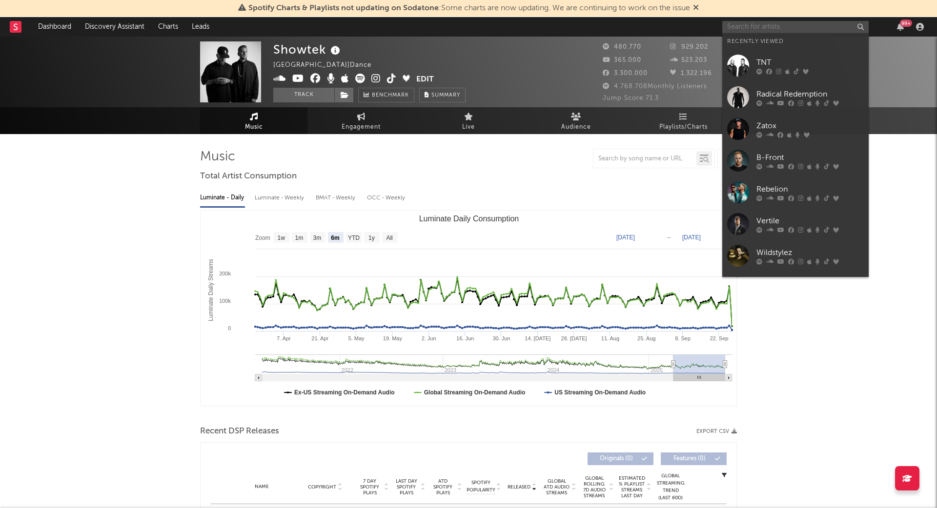
click at [778, 27] on input "text" at bounding box center [795, 27] width 146 height 12
click at [742, 27] on input "text" at bounding box center [795, 27] width 146 height 12
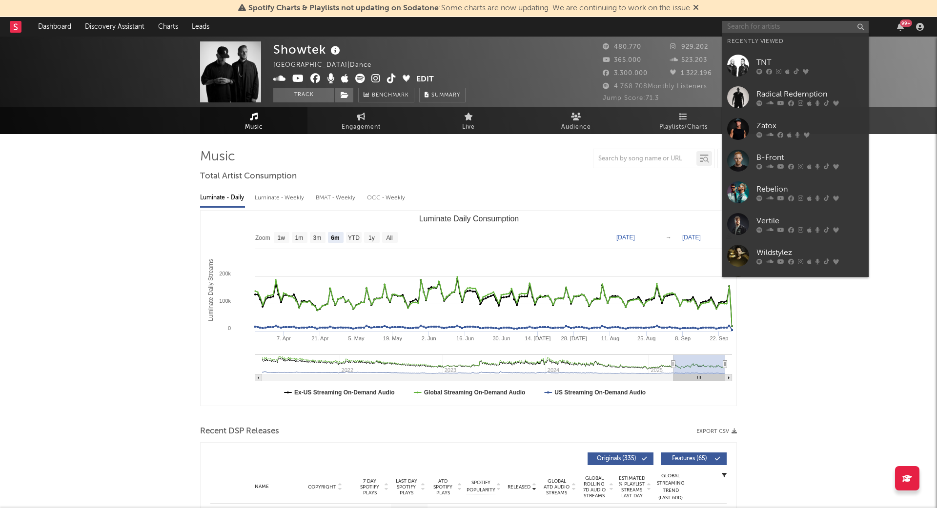
click at [774, 29] on input "text" at bounding box center [795, 27] width 146 height 12
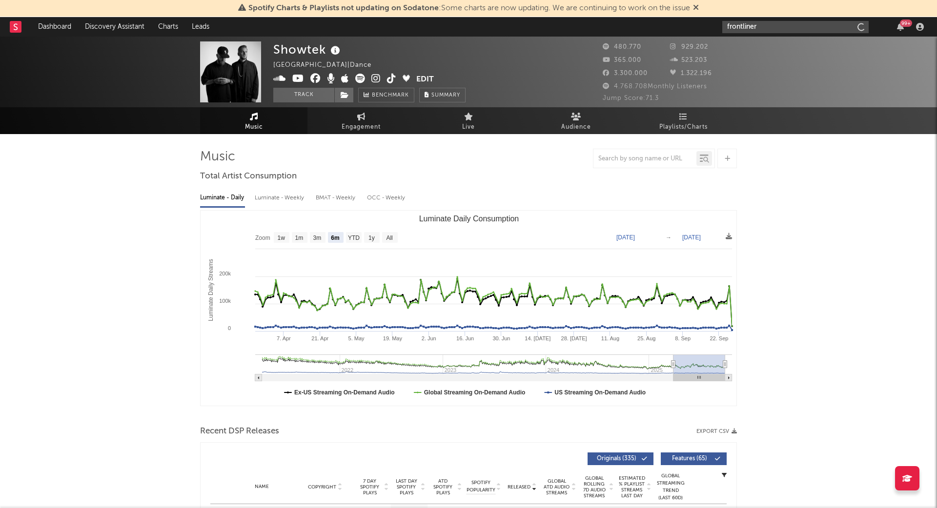
type input "frontliner"
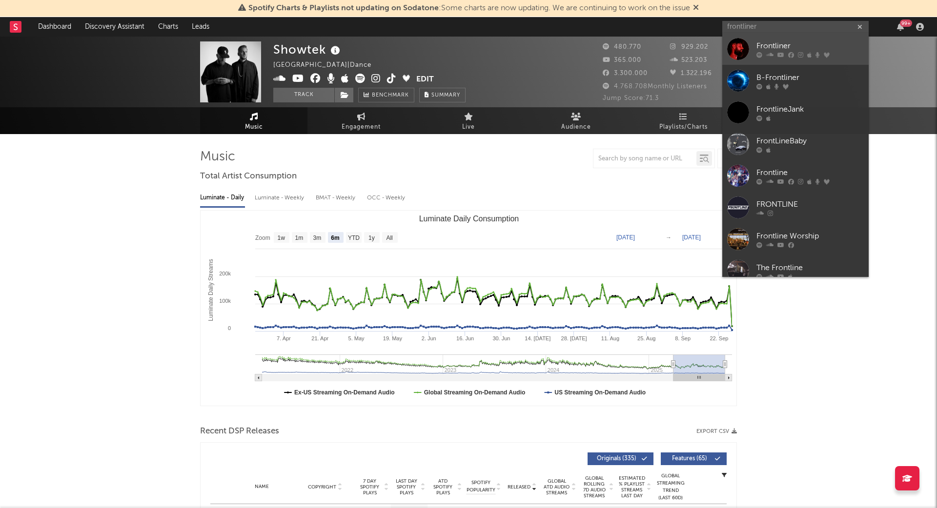
click at [785, 40] on div "Frontliner" at bounding box center [809, 46] width 107 height 12
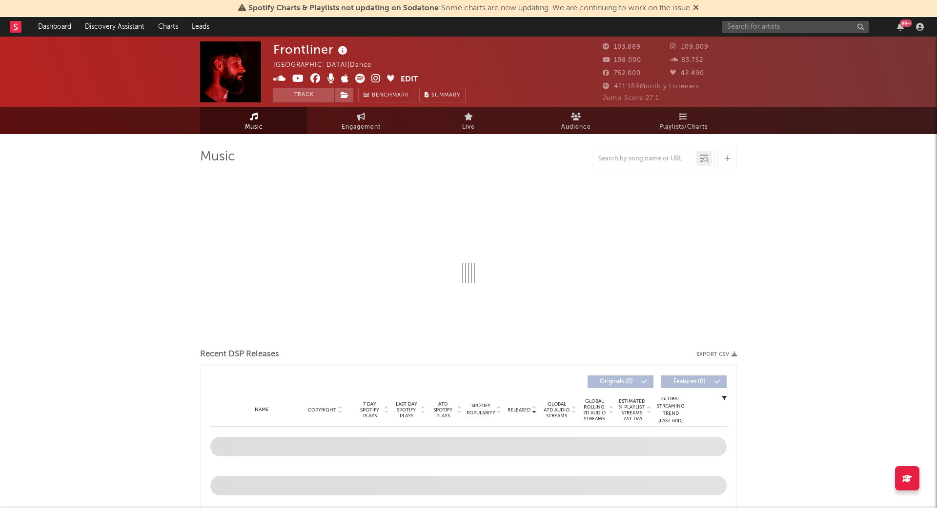
select select "6m"
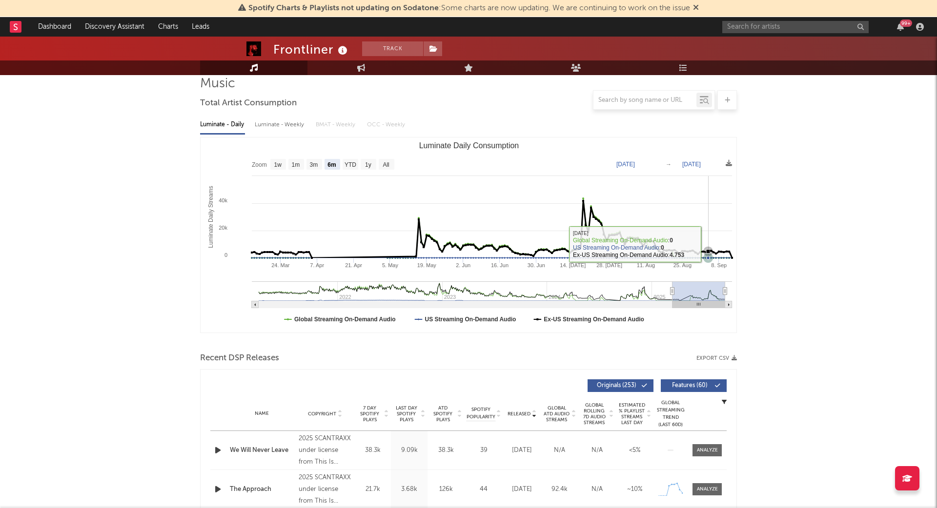
scroll to position [71, 0]
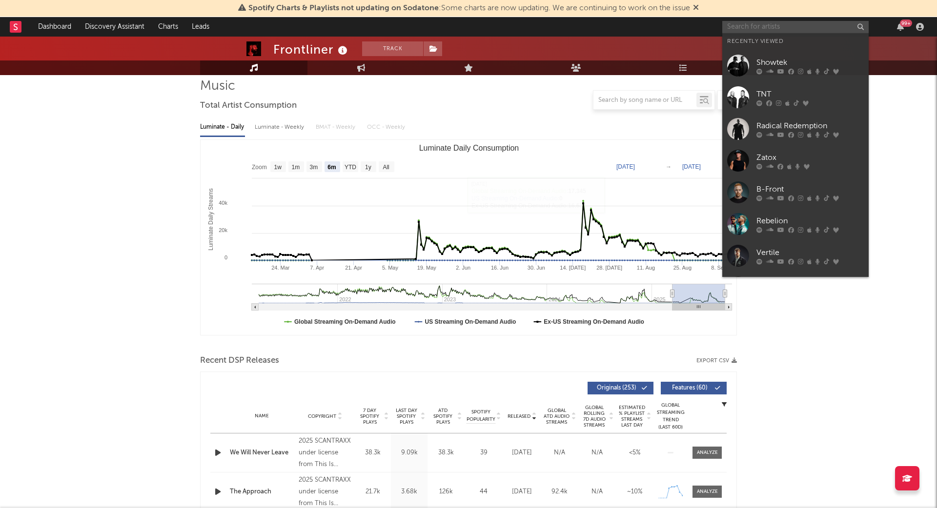
click at [791, 31] on input "text" at bounding box center [795, 27] width 146 height 12
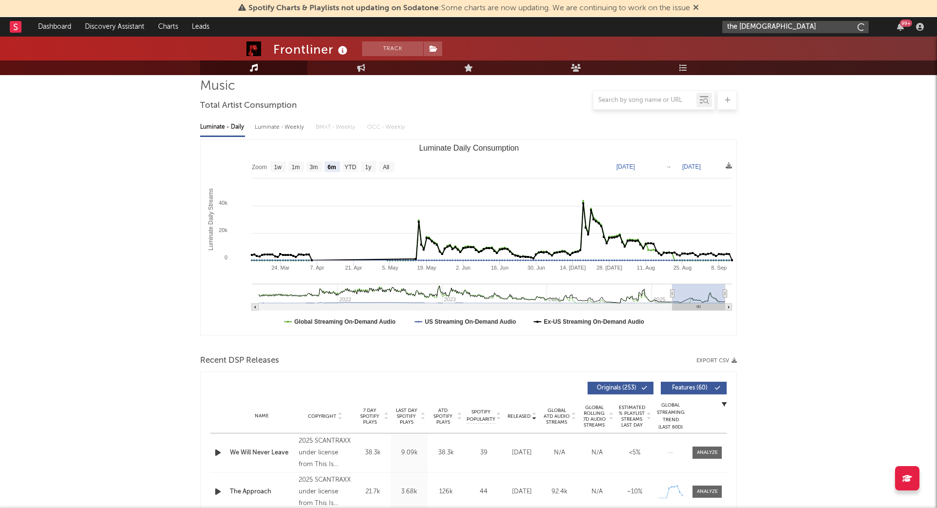
type input "the [DEMOGRAPHIC_DATA]"
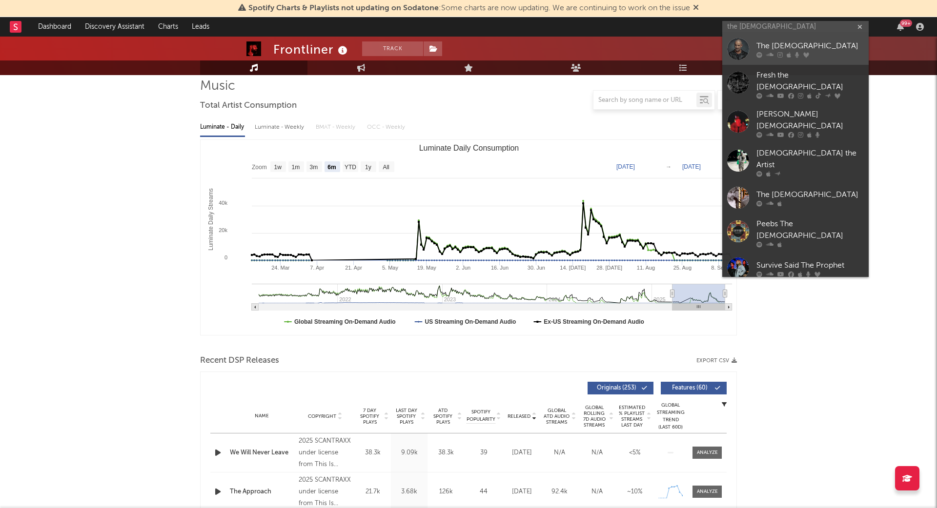
click at [789, 54] on icon at bounding box center [788, 55] width 4 height 6
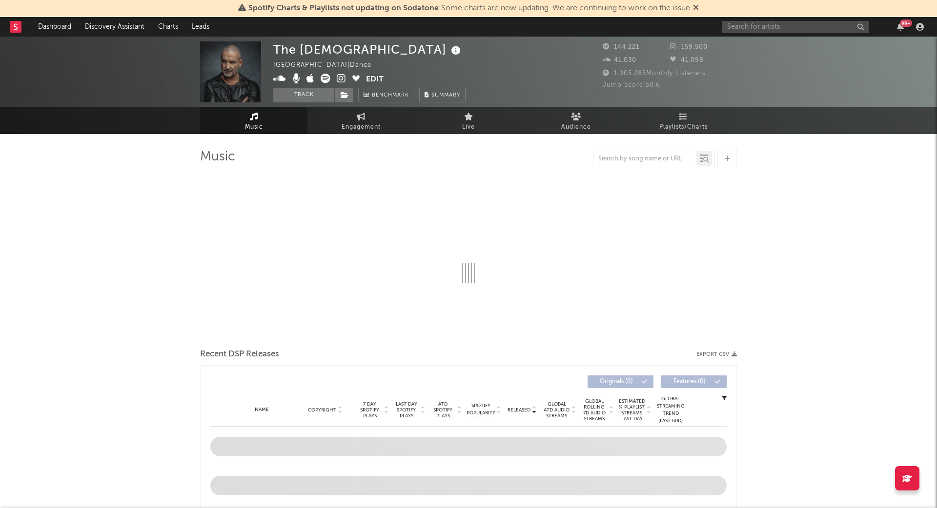
select select "6m"
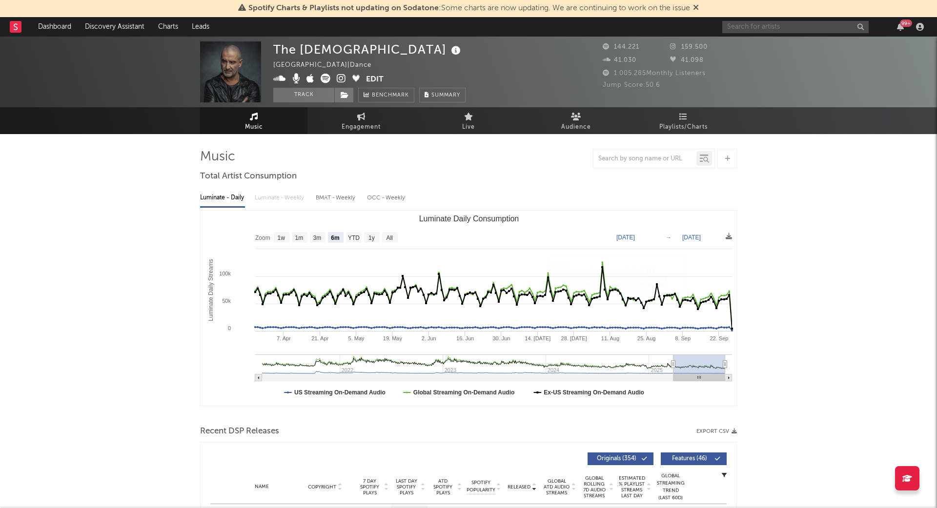
click at [767, 27] on input "text" at bounding box center [795, 27] width 146 height 12
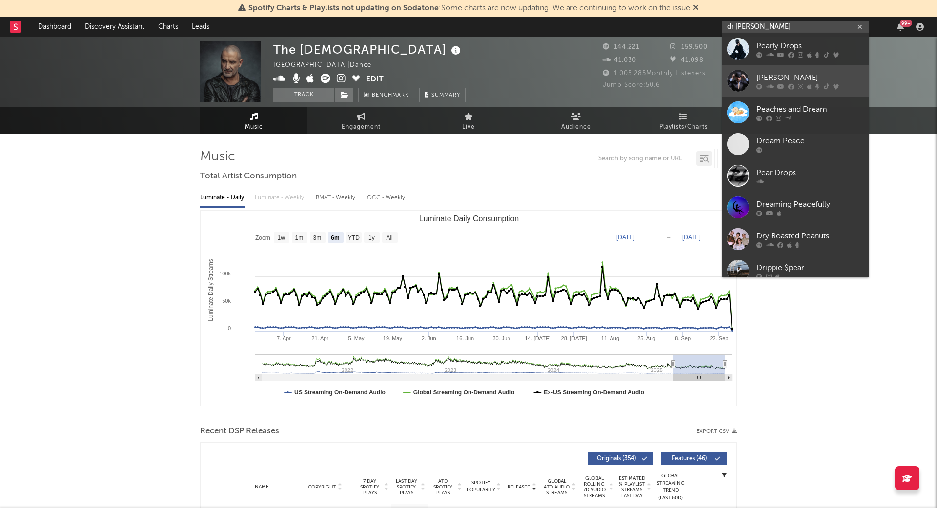
type input "dr [PERSON_NAME]"
click at [793, 68] on link "[PERSON_NAME]" at bounding box center [795, 81] width 146 height 32
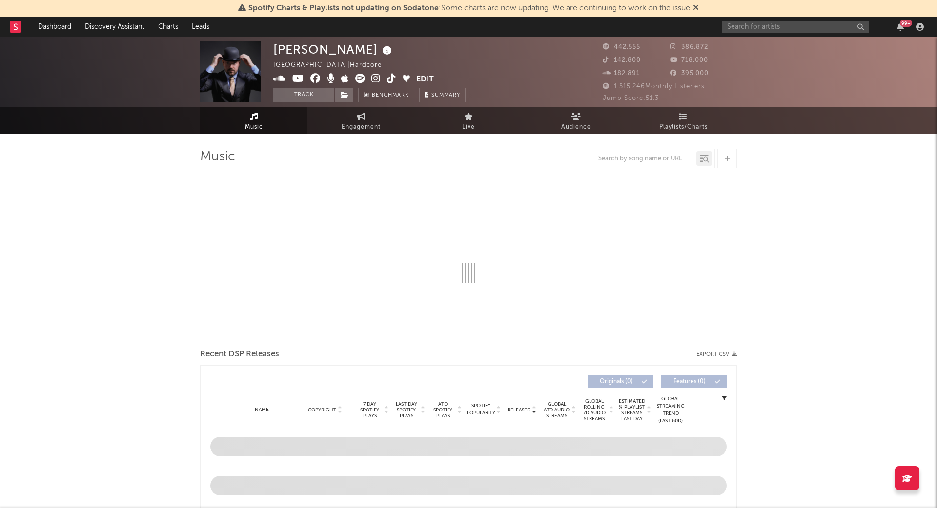
select select "6m"
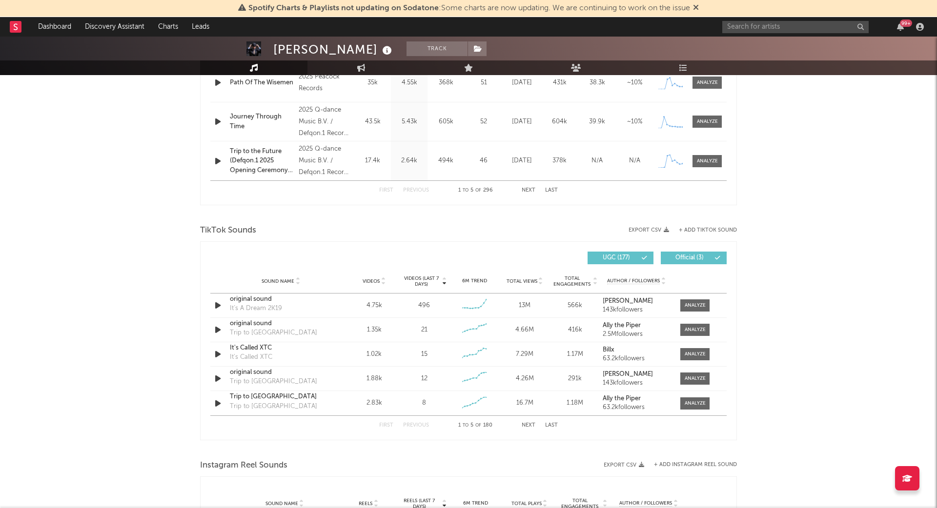
scroll to position [722, 0]
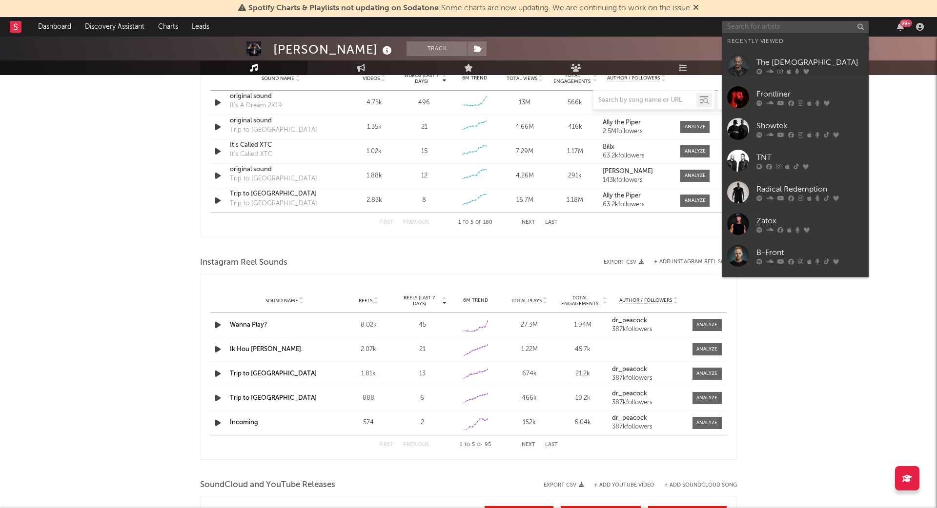
click at [740, 23] on input "text" at bounding box center [795, 27] width 146 height 12
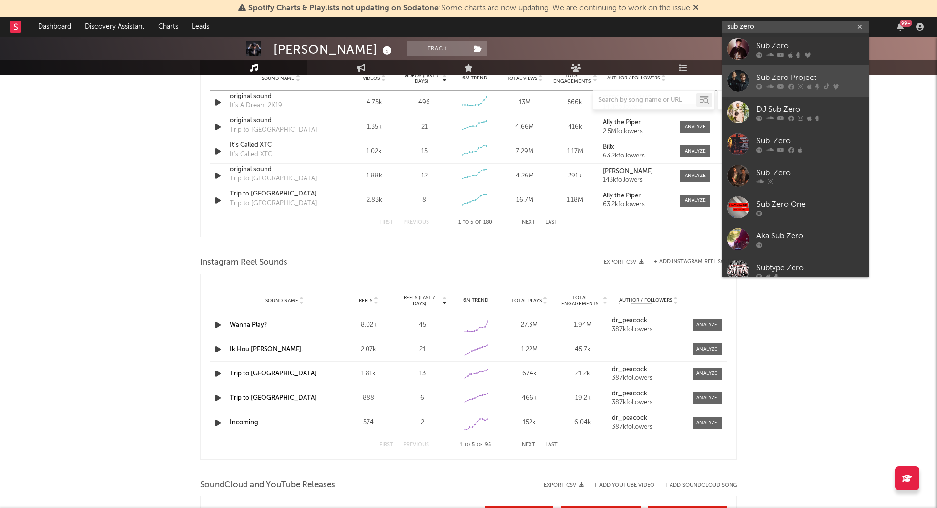
type input "sub zero"
click at [769, 68] on link "Sub Zero Project" at bounding box center [795, 81] width 146 height 32
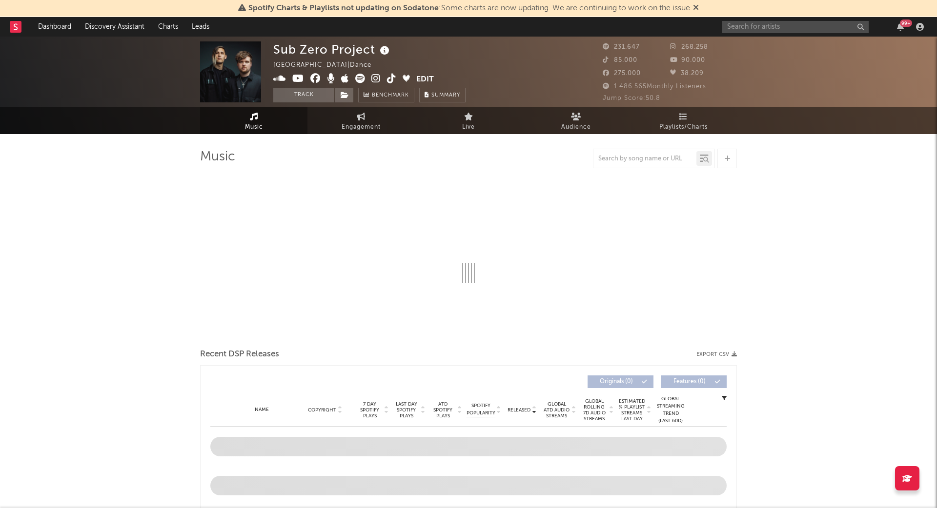
select select "6m"
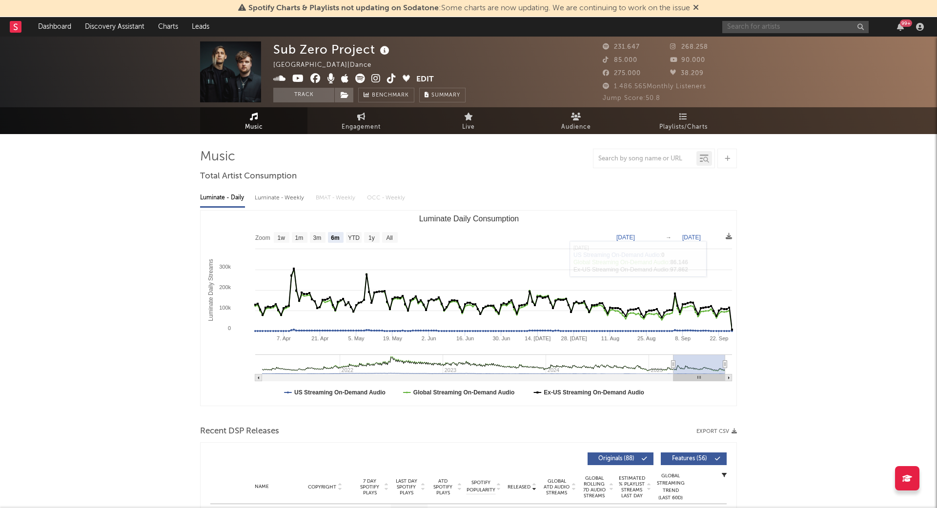
click at [764, 27] on input "text" at bounding box center [795, 27] width 146 height 12
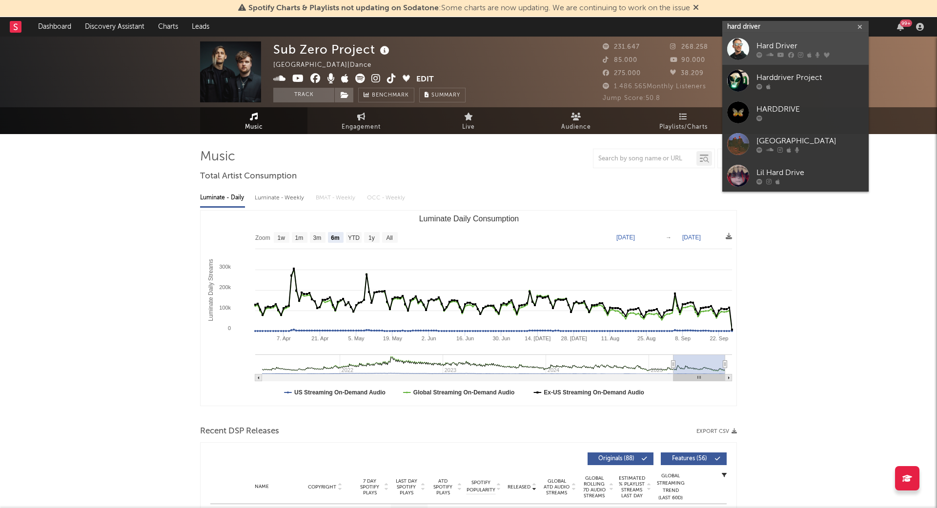
type input "hard driver"
click at [768, 44] on div "Hard Driver" at bounding box center [809, 46] width 107 height 12
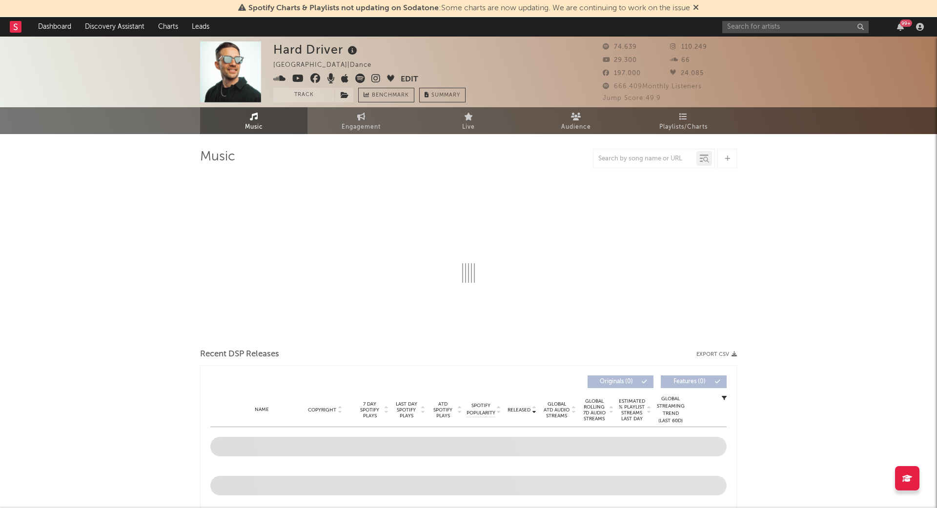
select select "6m"
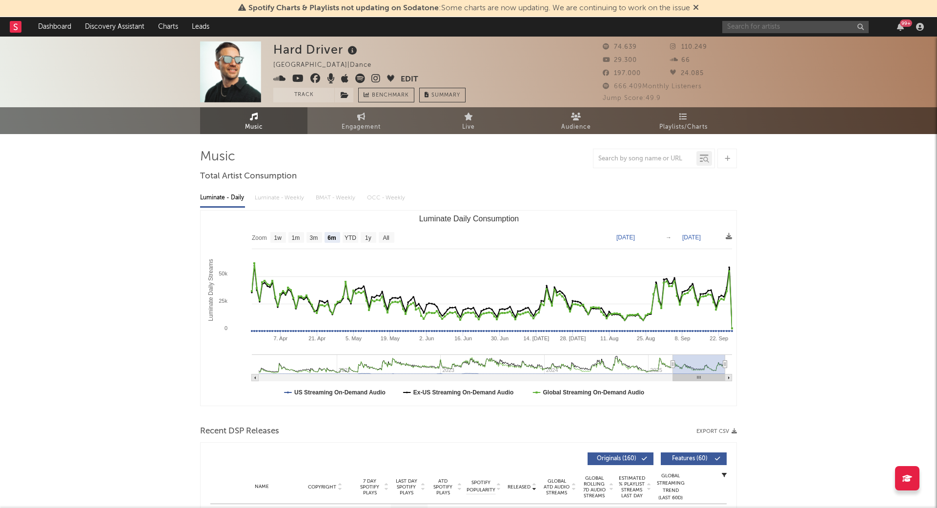
click at [757, 24] on input "text" at bounding box center [795, 27] width 146 height 12
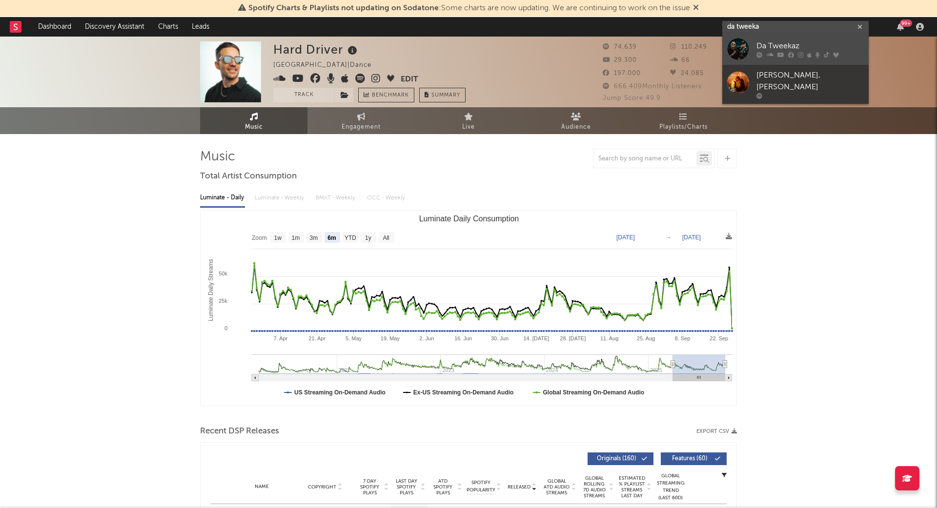
type input "da tweeka"
click at [770, 41] on div "Da Tweekaz" at bounding box center [809, 46] width 107 height 12
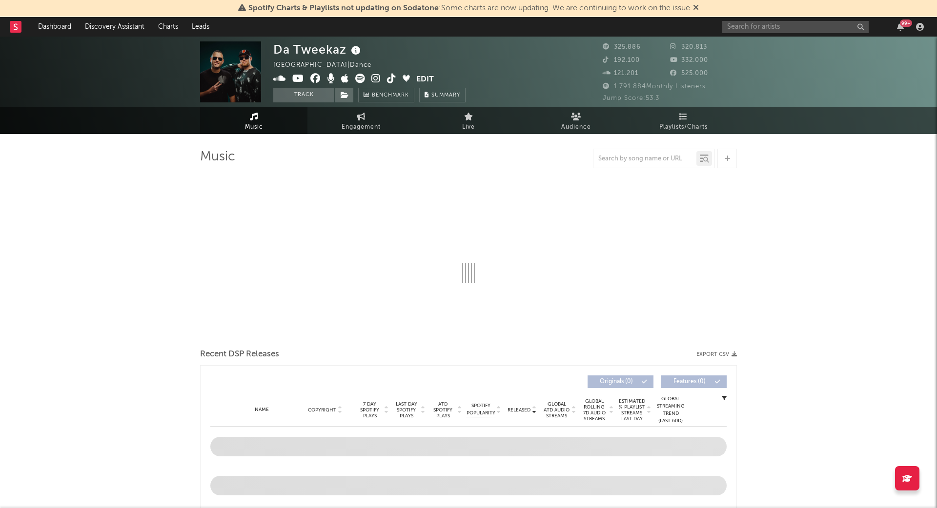
select select "6m"
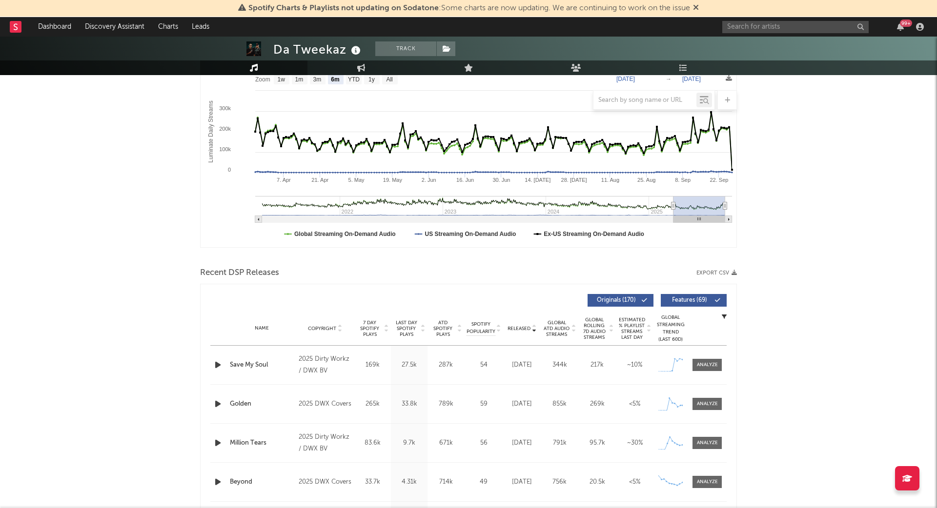
scroll to position [164, 0]
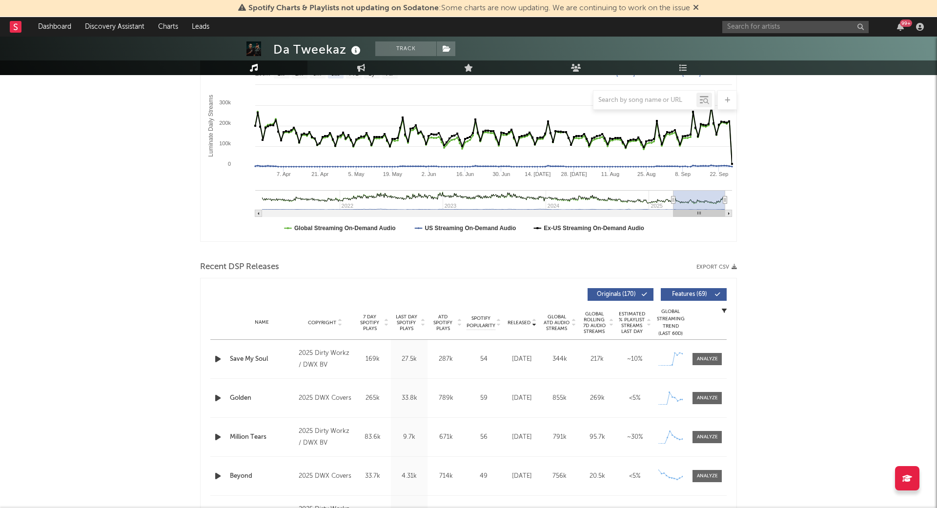
click at [522, 320] on span "Released" at bounding box center [518, 323] width 23 height 6
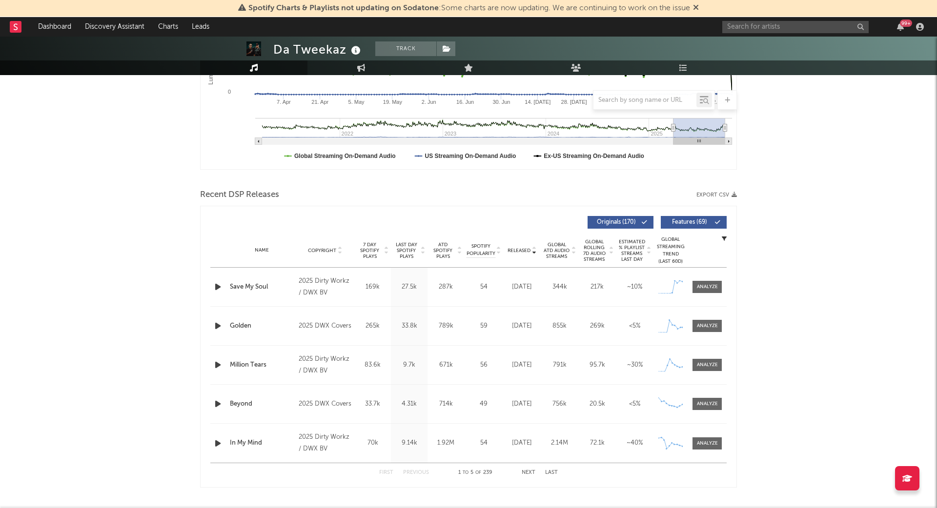
scroll to position [247, 0]
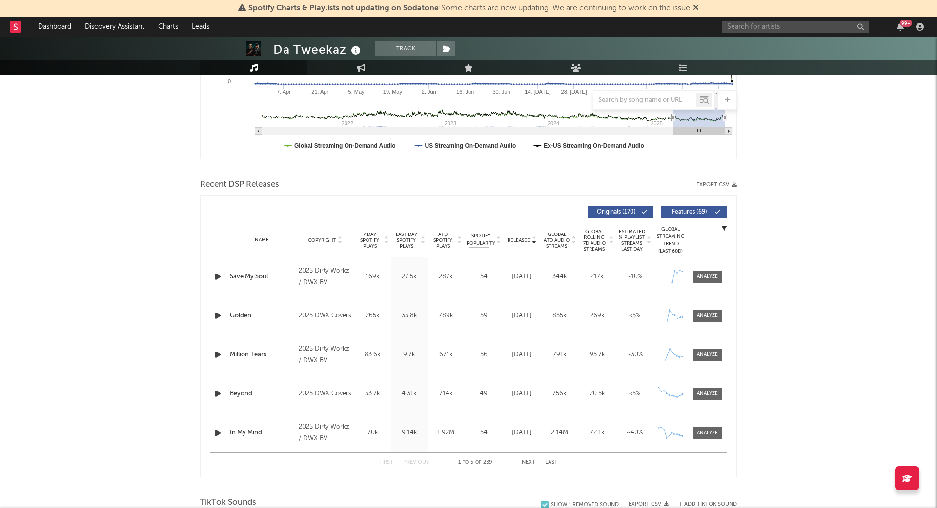
click at [780, 20] on div "99 +" at bounding box center [824, 27] width 205 height 20
click at [775, 29] on input "text" at bounding box center [795, 27] width 146 height 12
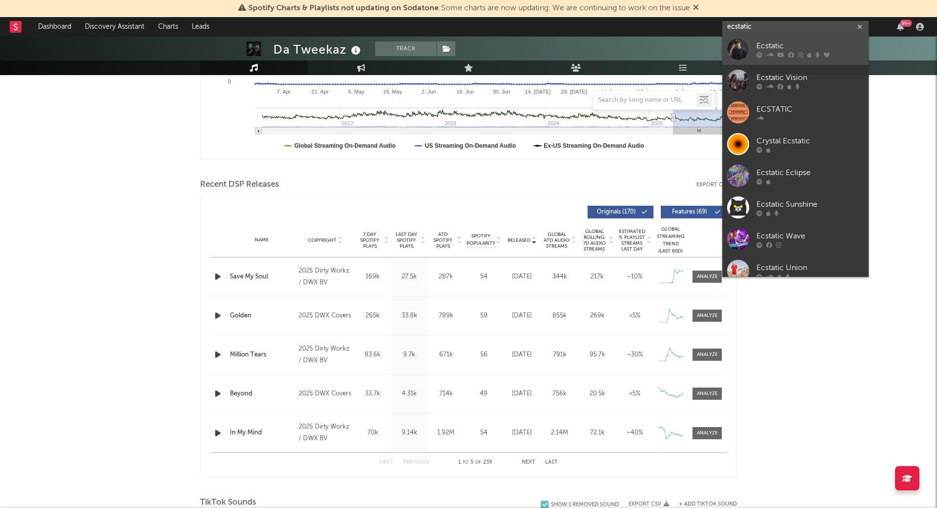
type input "ecstatic"
click at [798, 41] on div "Ecstatic" at bounding box center [809, 46] width 107 height 12
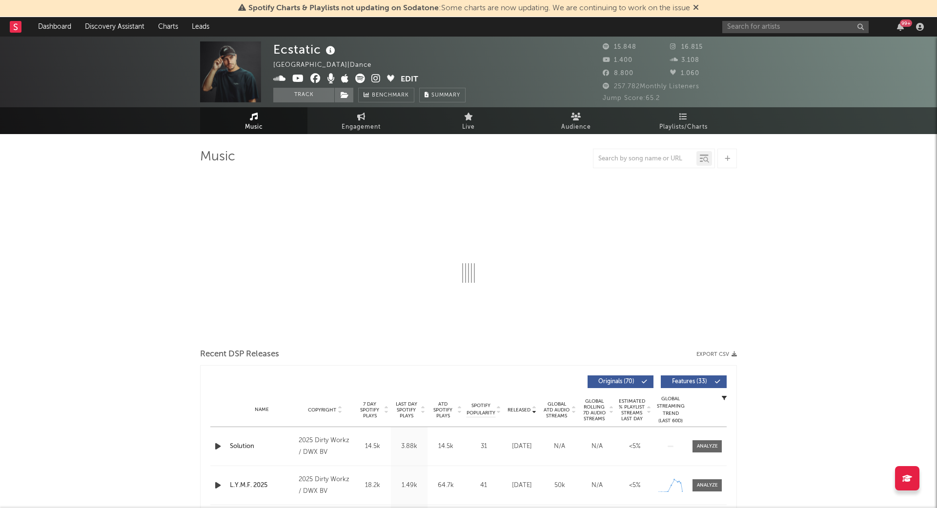
select select "6m"
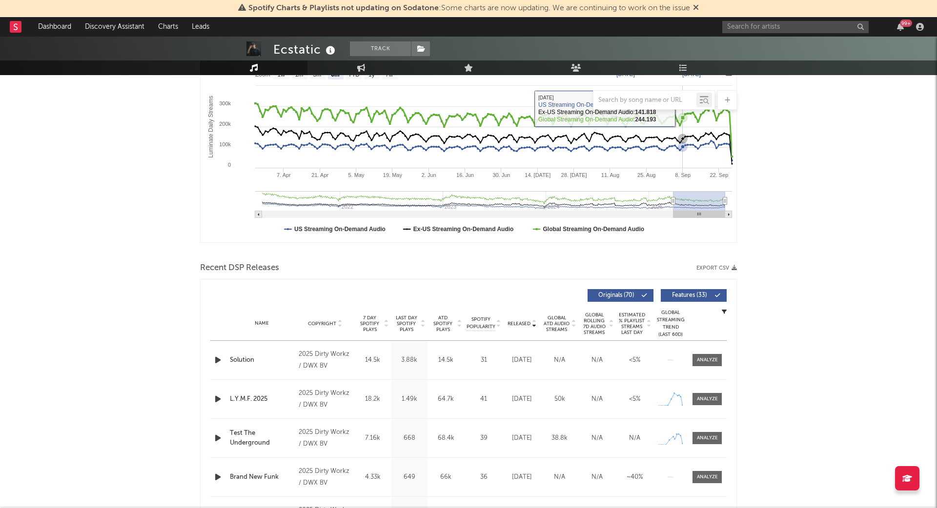
scroll to position [384, 0]
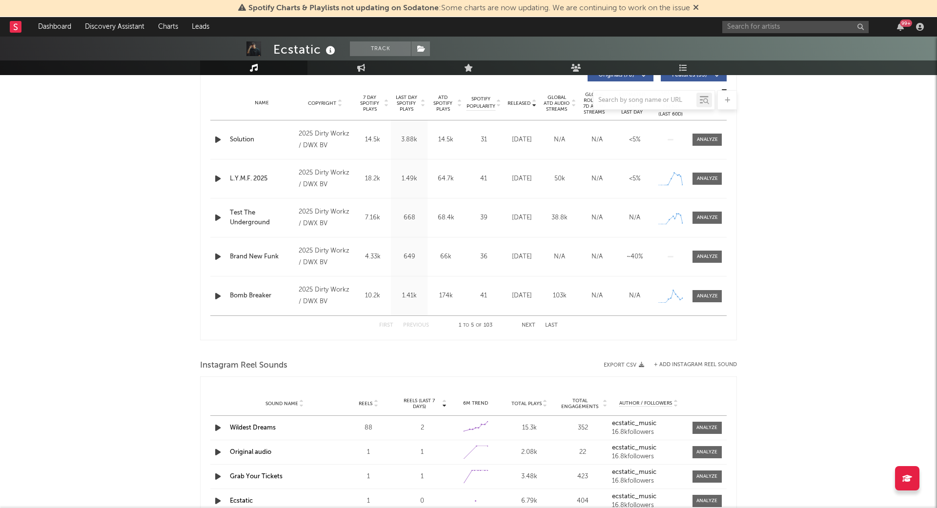
click at [445, 101] on div at bounding box center [468, 100] width 537 height 20
click at [440, 102] on div at bounding box center [468, 100] width 537 height 20
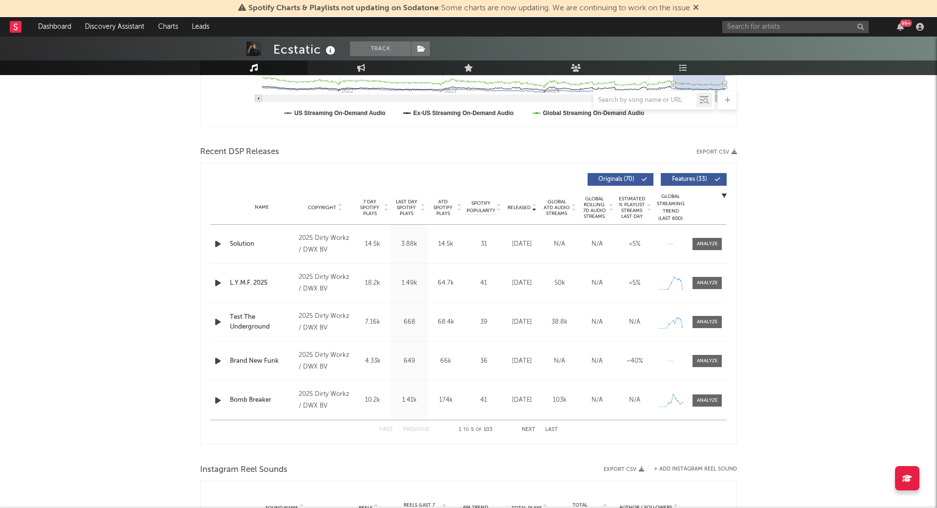
scroll to position [278, 0]
click at [436, 204] on span "ATD Spotify Plays" at bounding box center [443, 209] width 26 height 18
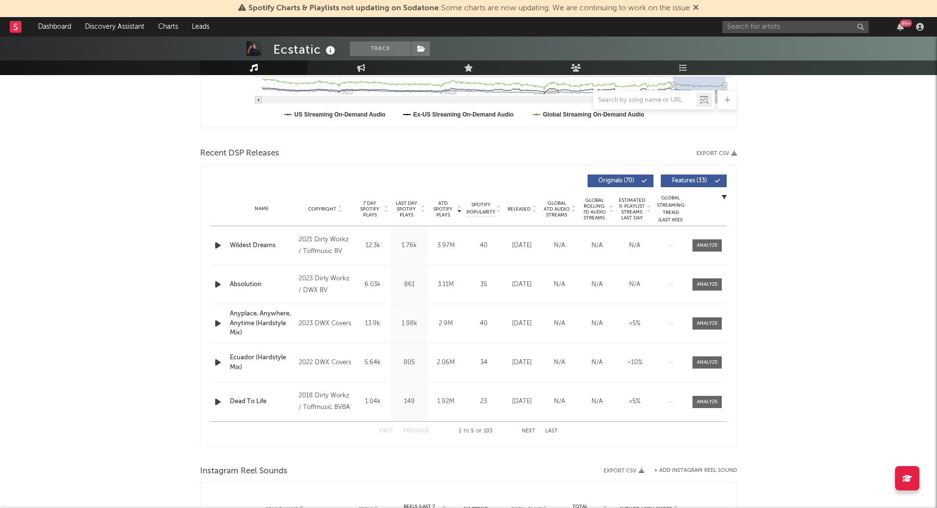
scroll to position [0, 0]
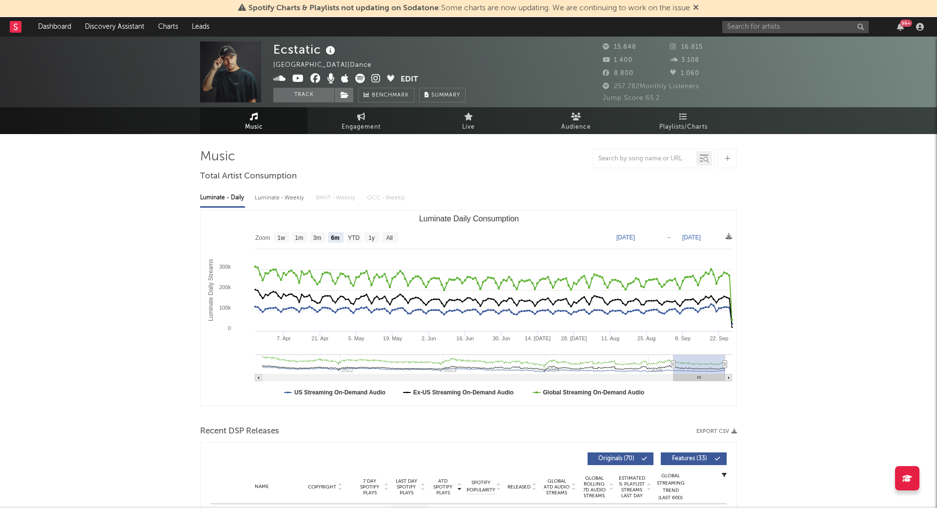
type input "[DATE]"
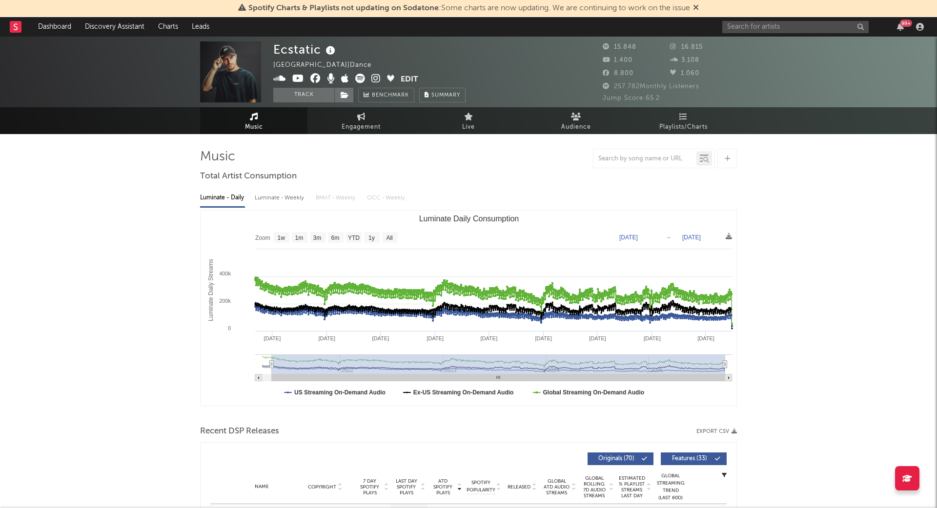
drag, startPoint x: 673, startPoint y: 363, endPoint x: 272, endPoint y: 358, distance: 401.5
click at [272, 358] on g "Luminate Daily Consumption" at bounding box center [493, 368] width 477 height 27
select select "6m"
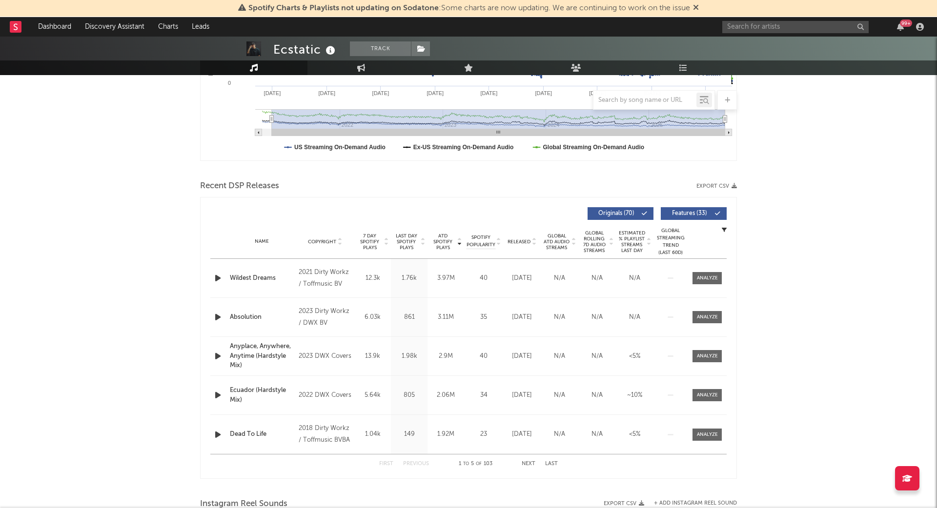
scroll to position [246, 0]
click at [702, 274] on div at bounding box center [707, 277] width 21 height 7
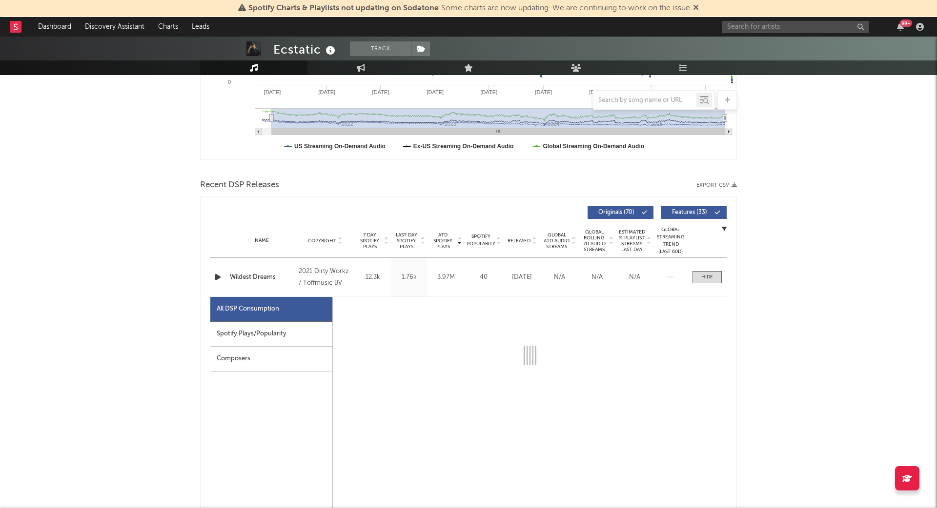
click at [241, 330] on div "Spotify Plays/Popularity" at bounding box center [271, 334] width 122 height 25
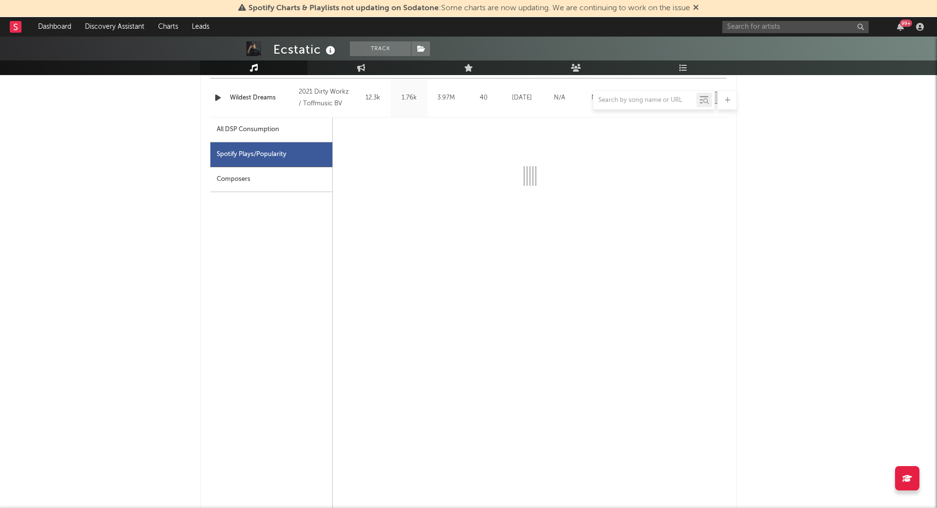
scroll to position [423, 0]
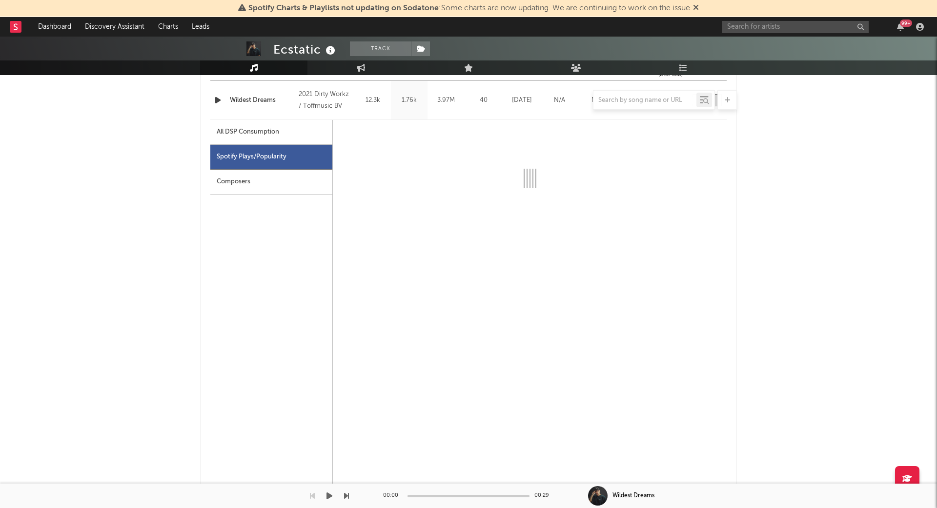
select select "6m"
select select "1w"
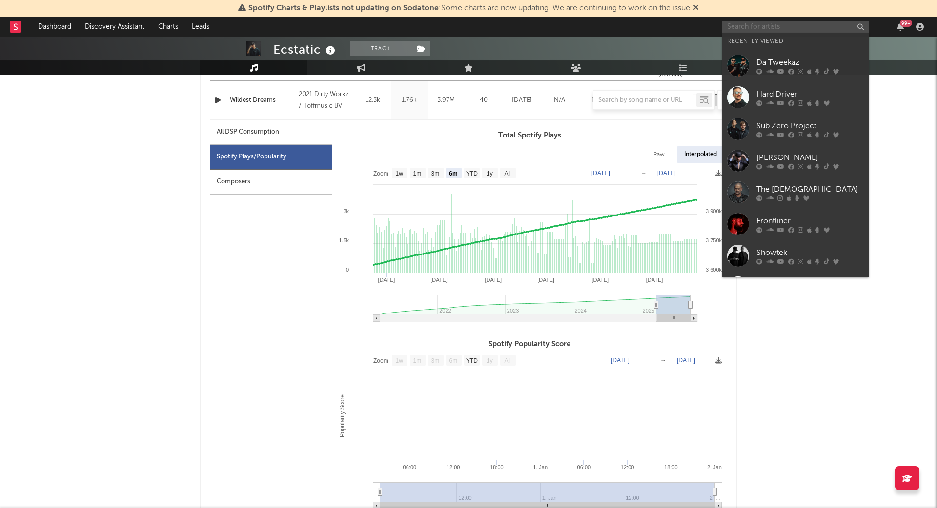
click at [753, 25] on input "text" at bounding box center [795, 27] width 146 height 12
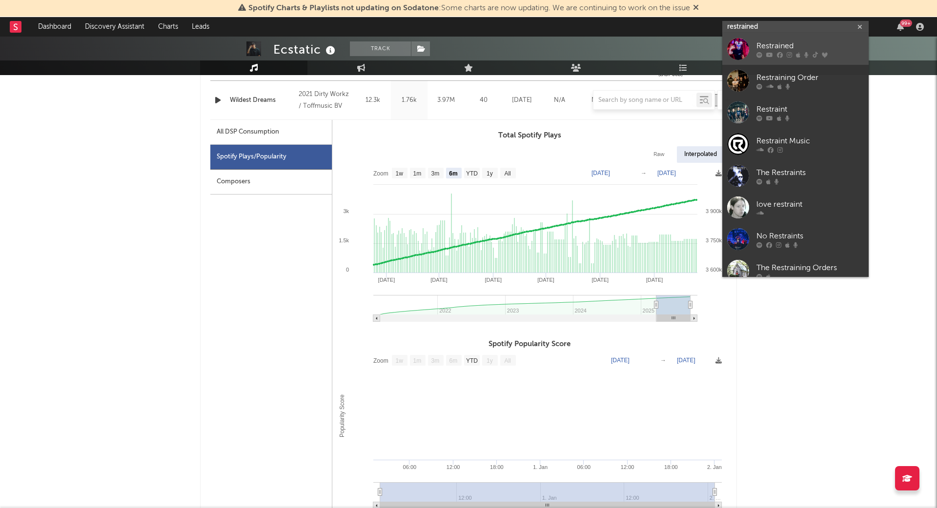
type input "restrained"
click at [781, 39] on link "Restrained" at bounding box center [795, 49] width 146 height 32
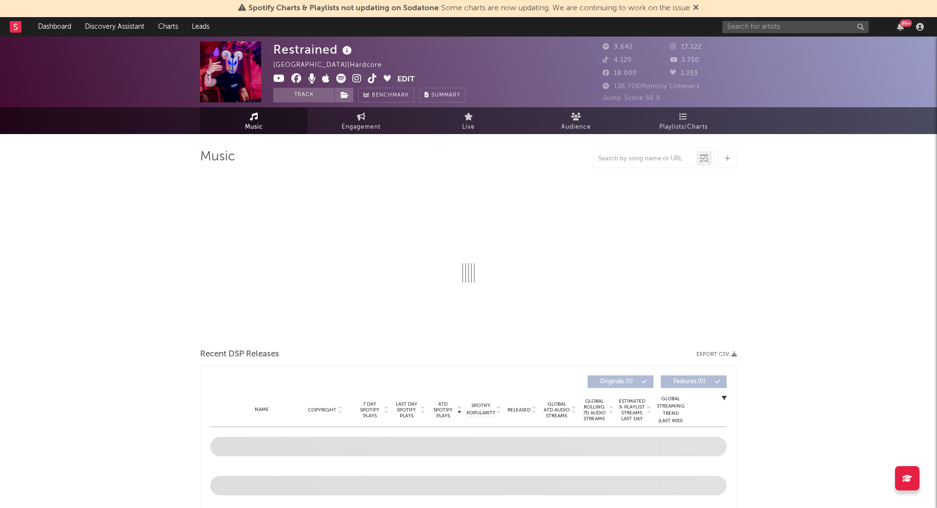
select select "6m"
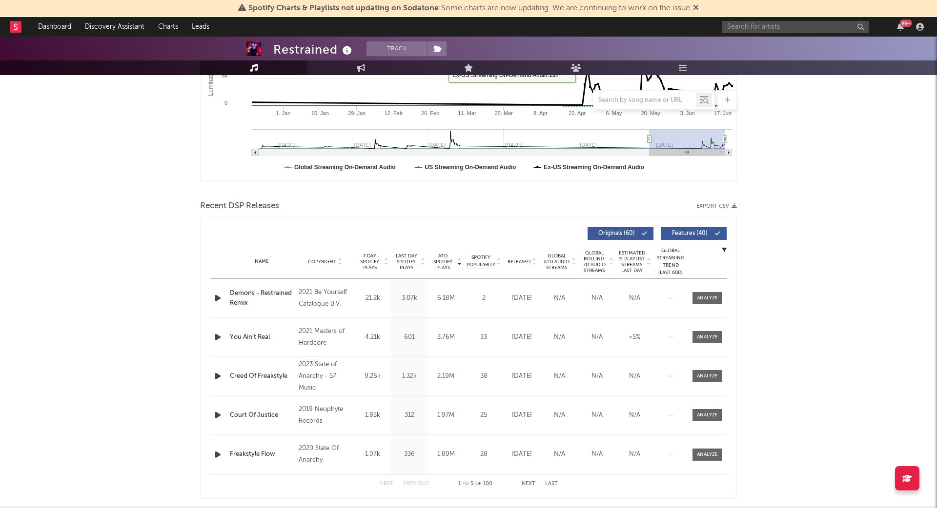
scroll to position [236, 0]
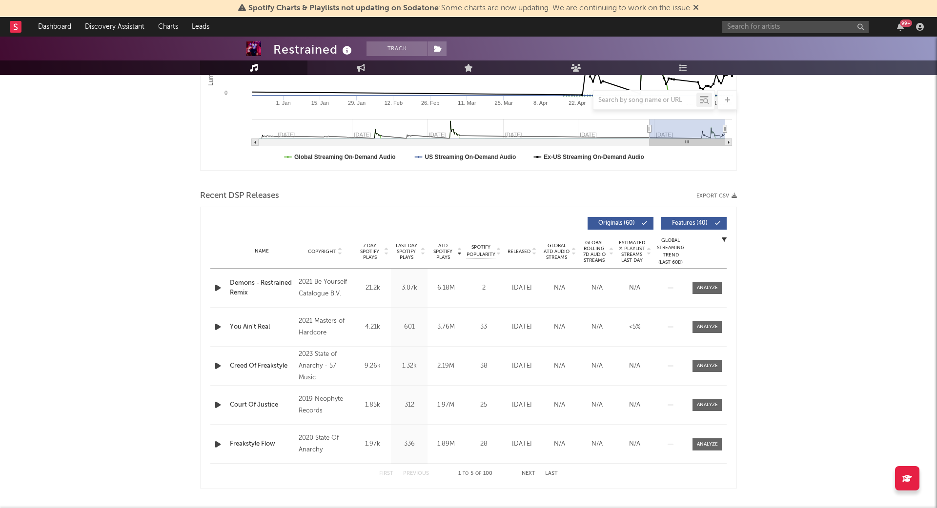
click at [516, 250] on span "Released" at bounding box center [518, 252] width 23 height 6
click at [701, 285] on div at bounding box center [707, 287] width 21 height 7
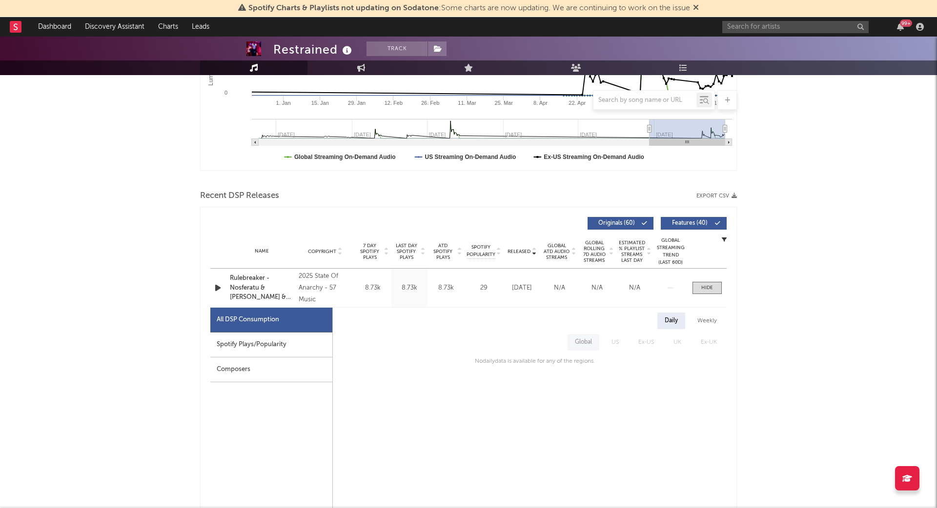
click at [277, 344] on div "Spotify Plays/Popularity" at bounding box center [271, 345] width 122 height 25
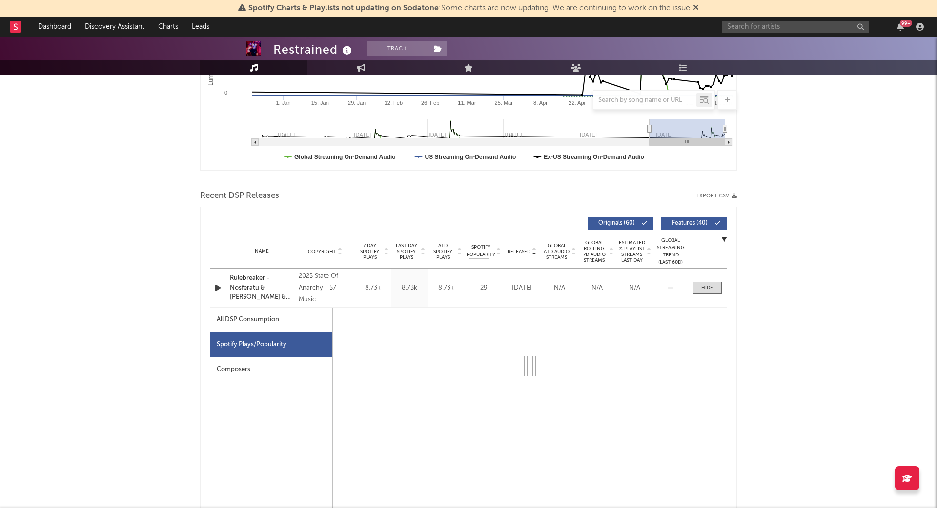
select select "1w"
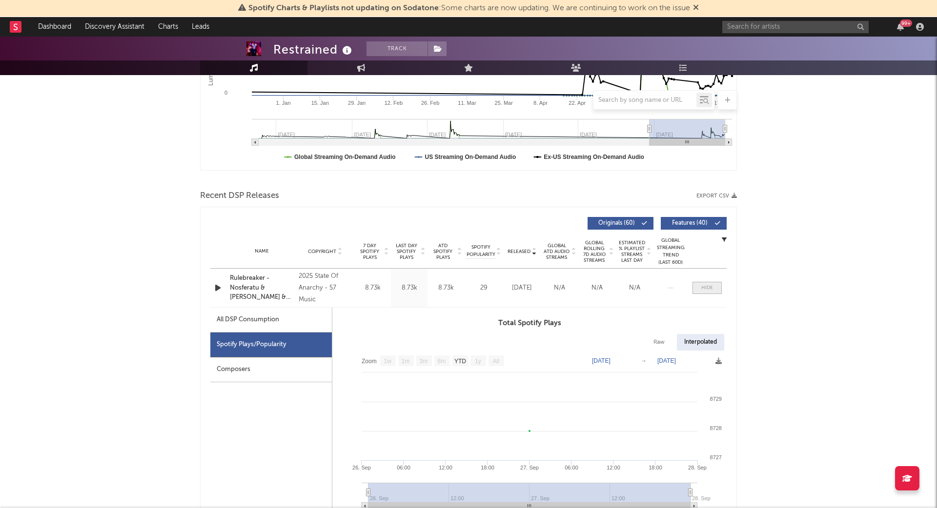
click at [700, 282] on span at bounding box center [706, 288] width 29 height 12
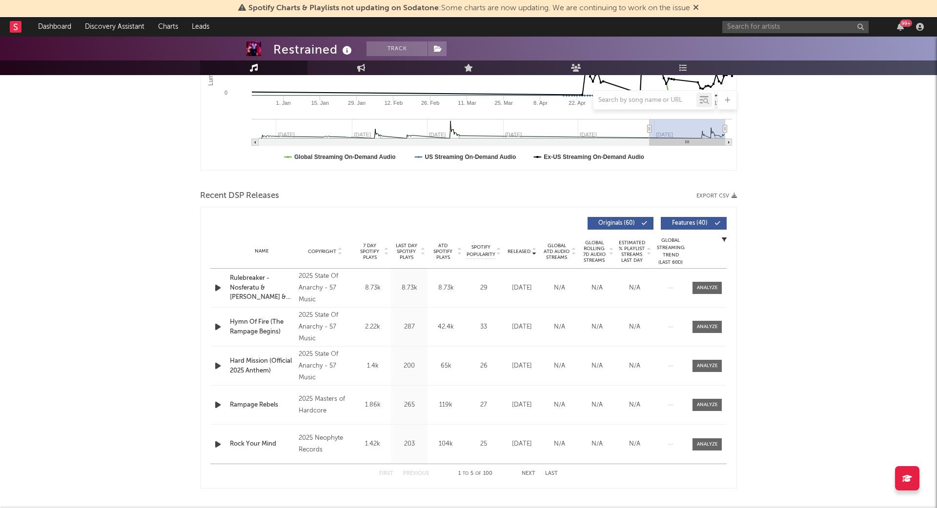
click at [688, 314] on div "Name Hymn Of Fire (The Rampage Begins) Copyright 2025 State Of Anarchy - 57 Mus…" at bounding box center [468, 327] width 516 height 39
click at [700, 321] on span at bounding box center [706, 327] width 29 height 12
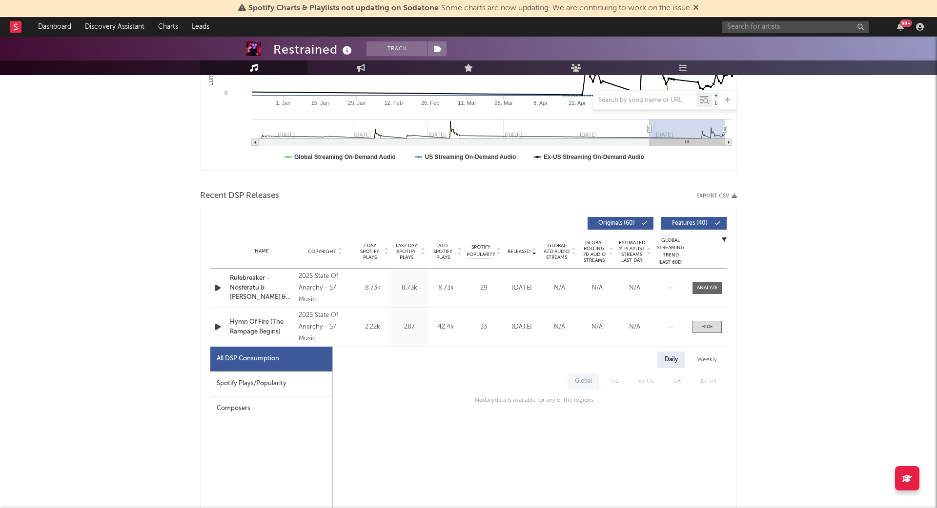
click at [265, 385] on div "Spotify Plays/Popularity" at bounding box center [271, 384] width 122 height 25
select select "1w"
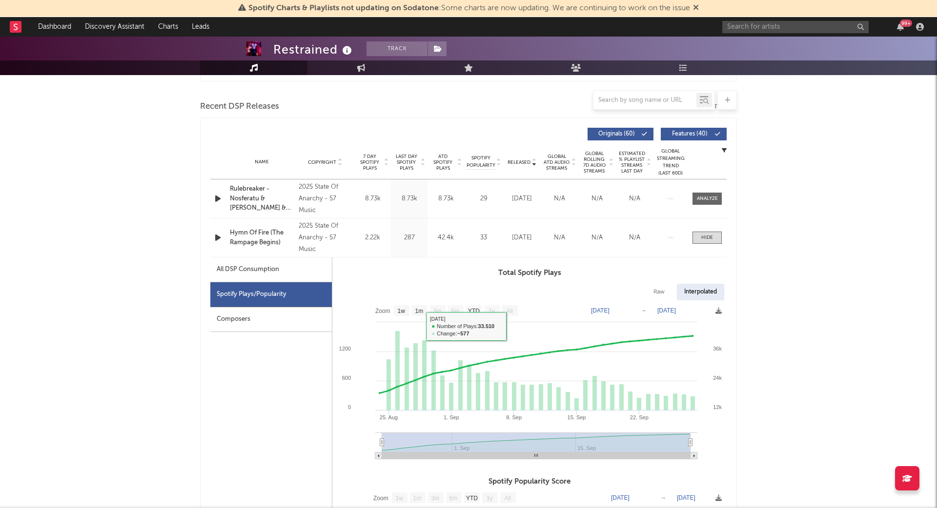
scroll to position [323, 0]
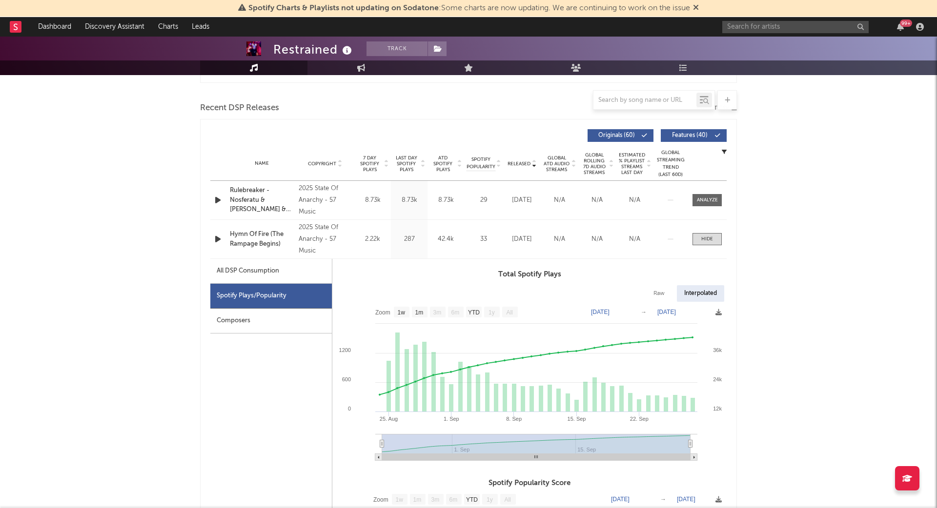
click at [233, 311] on div "Composers" at bounding box center [270, 321] width 121 height 25
